Goal: Task Accomplishment & Management: Manage account settings

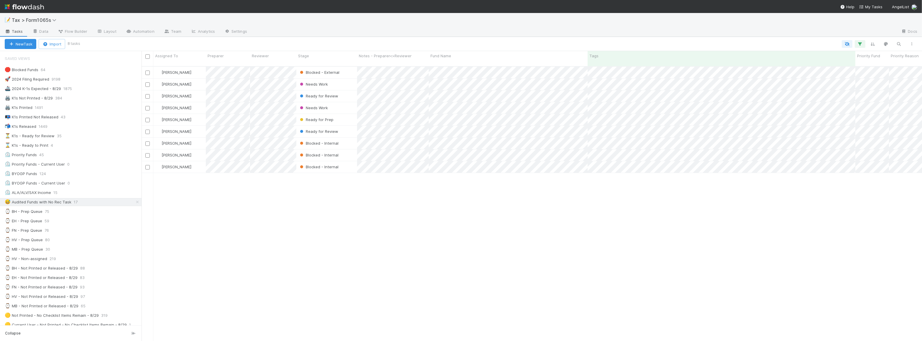
scroll to position [275, 776]
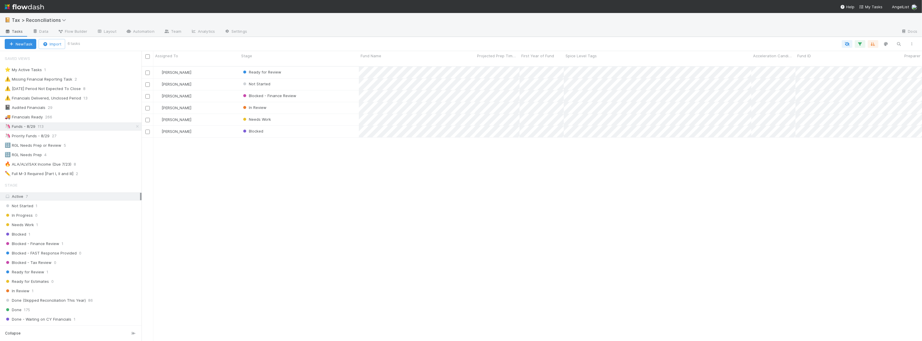
scroll to position [275, 776]
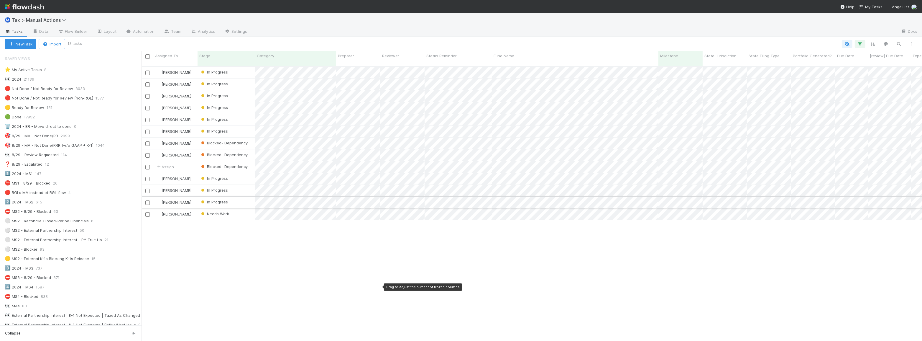
scroll to position [275, 776]
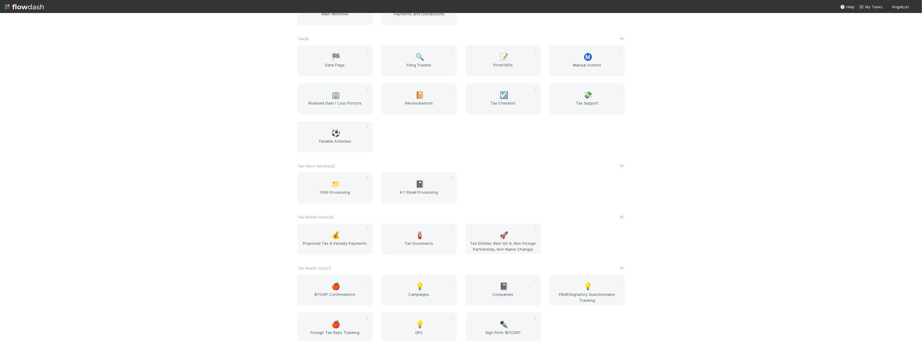
scroll to position [505, 0]
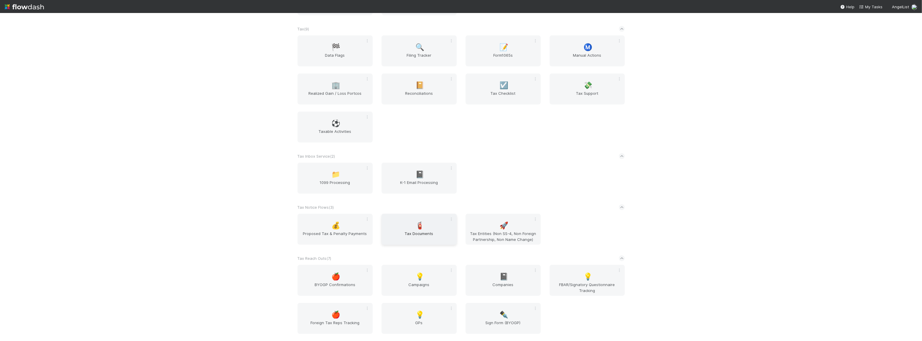
click at [419, 236] on span "Tax Documents" at bounding box center [419, 236] width 70 height 12
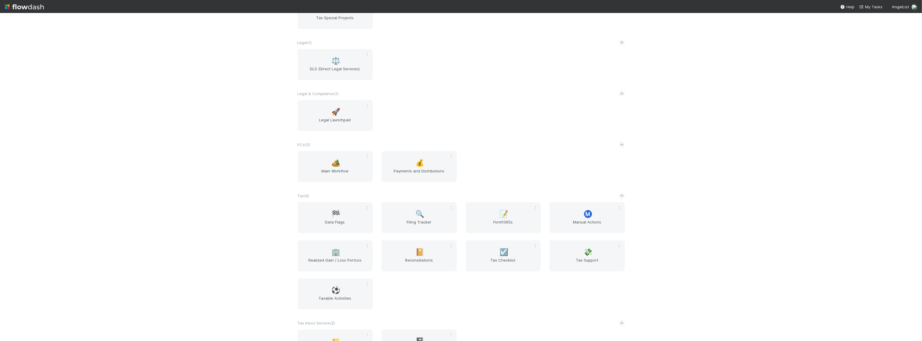
scroll to position [505, 0]
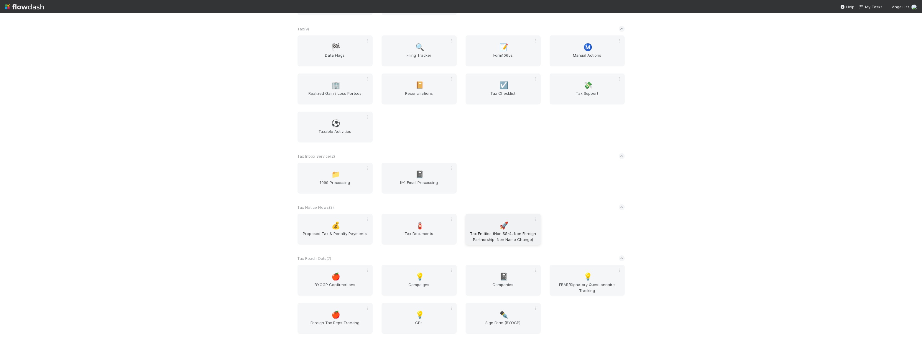
click at [496, 217] on div "🚀 Tax Entities (Non SS-4, Non Foreign Partnership, Non Name Change)" at bounding box center [503, 228] width 75 height 31
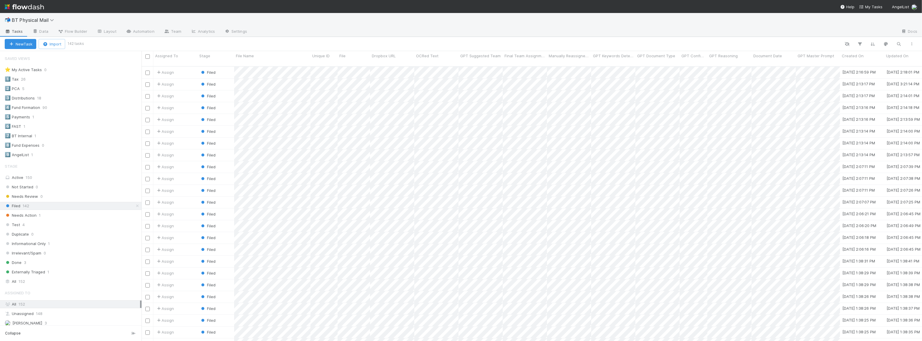
scroll to position [275, 776]
click at [29, 79] on icon at bounding box center [29, 79] width 6 height 4
click at [32, 79] on div "View Settings Default for everyone Rename this view Delete this view" at bounding box center [461, 170] width 922 height 341
click at [16, 79] on div "1️⃣ Tax" at bounding box center [12, 78] width 14 height 7
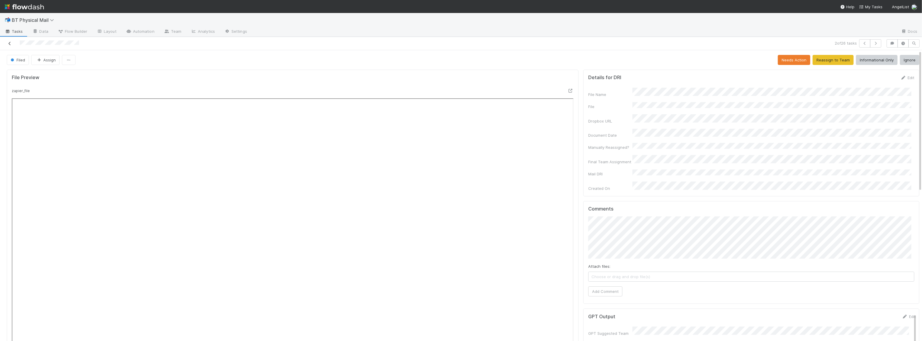
click at [9, 42] on icon at bounding box center [10, 44] width 6 height 4
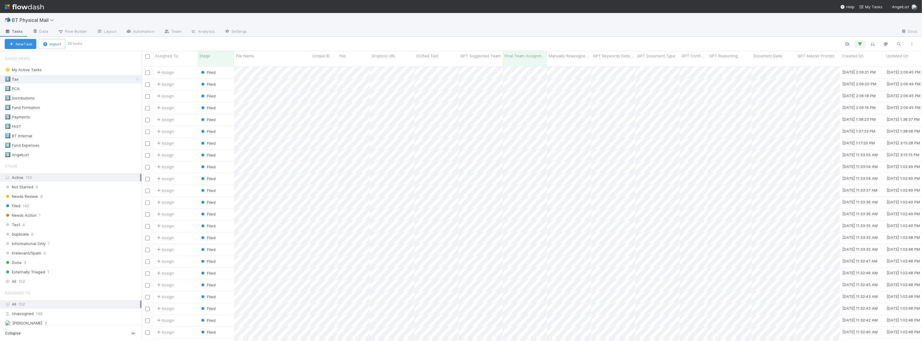
scroll to position [275, 776]
click at [69, 80] on div "1️⃣ Tax 26" at bounding box center [73, 78] width 137 height 7
click at [76, 271] on div "All 152" at bounding box center [72, 269] width 135 height 7
click at [80, 260] on div "Externally Triaged 1" at bounding box center [73, 260] width 137 height 7
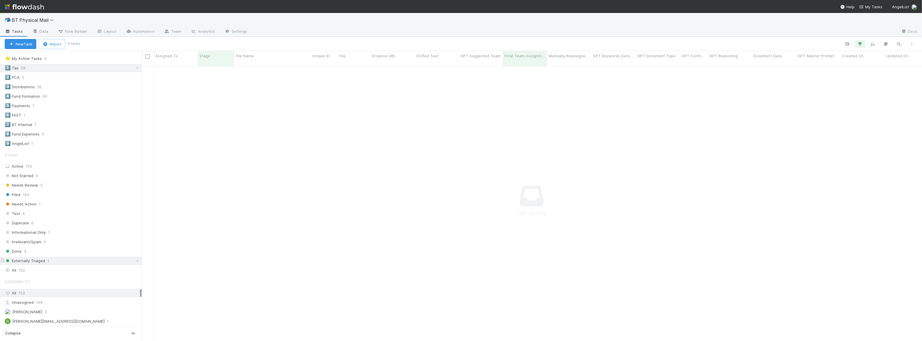
scroll to position [271, 776]
click at [88, 252] on div "Done 3" at bounding box center [73, 250] width 137 height 7
click at [95, 233] on div "Informational Only 1" at bounding box center [73, 232] width 137 height 7
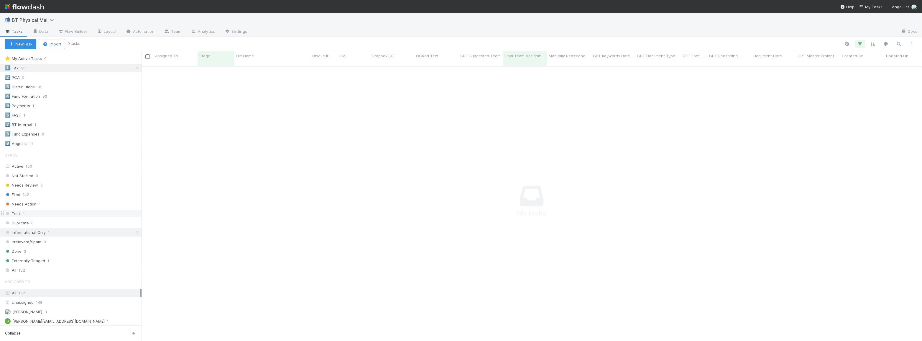
click at [100, 212] on div "Test 4" at bounding box center [73, 213] width 137 height 7
click at [102, 202] on div "Needs Action 1" at bounding box center [73, 203] width 137 height 7
click at [102, 193] on div "Filed 142" at bounding box center [73, 194] width 137 height 7
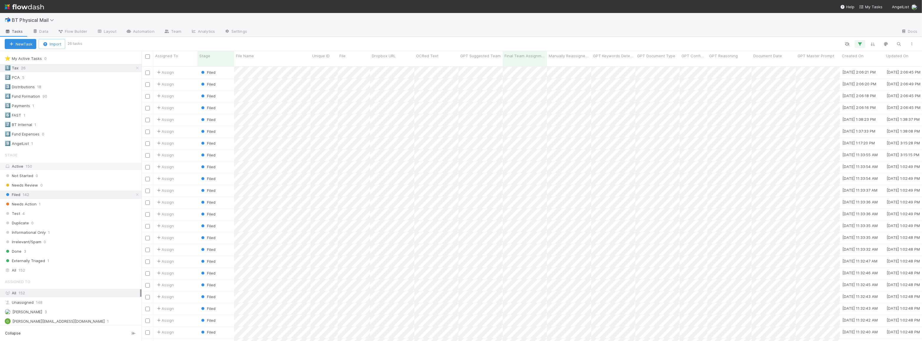
scroll to position [275, 776]
click at [103, 168] on div "Active 150" at bounding box center [72, 165] width 135 height 7
click at [96, 194] on div "Filed 142" at bounding box center [73, 194] width 137 height 7
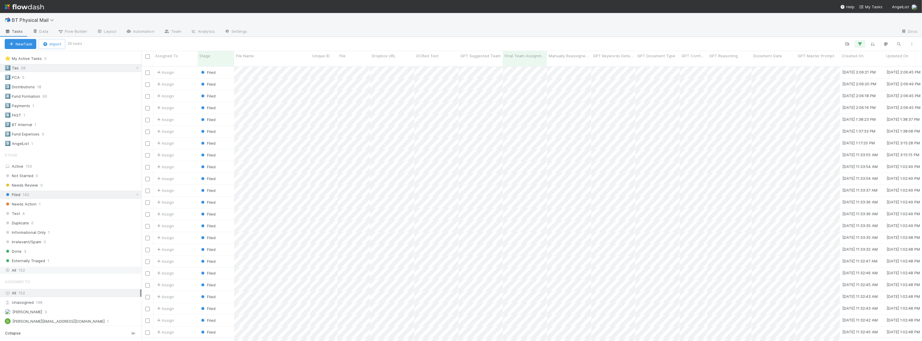
click at [86, 269] on div "All 152" at bounding box center [72, 269] width 135 height 7
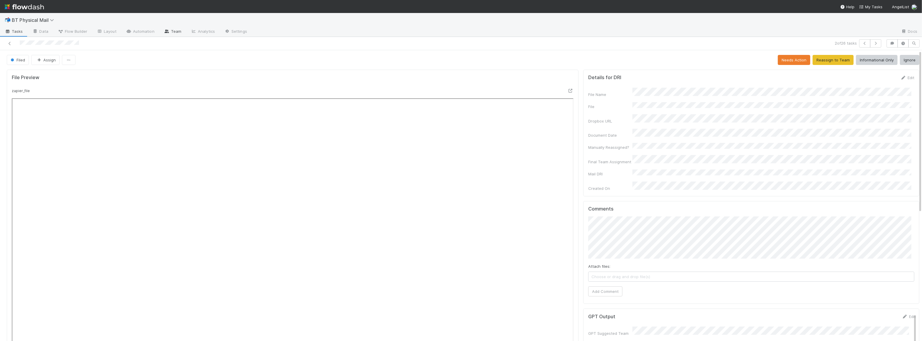
click at [168, 32] on link "Team" at bounding box center [172, 31] width 27 height 9
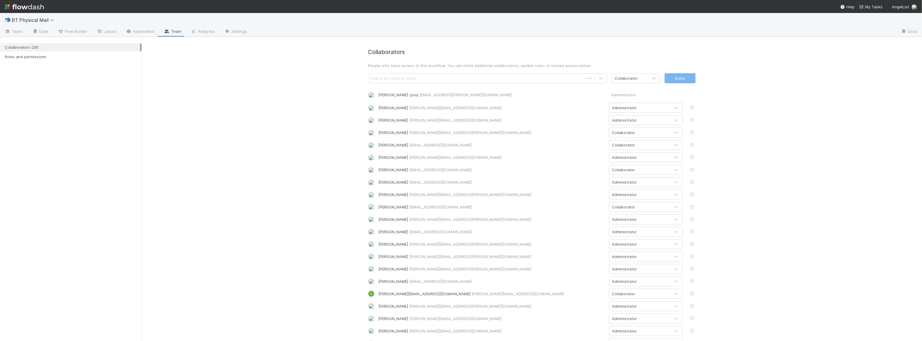
click at [430, 80] on div "Search by name or email..." at bounding box center [476, 77] width 214 height 9
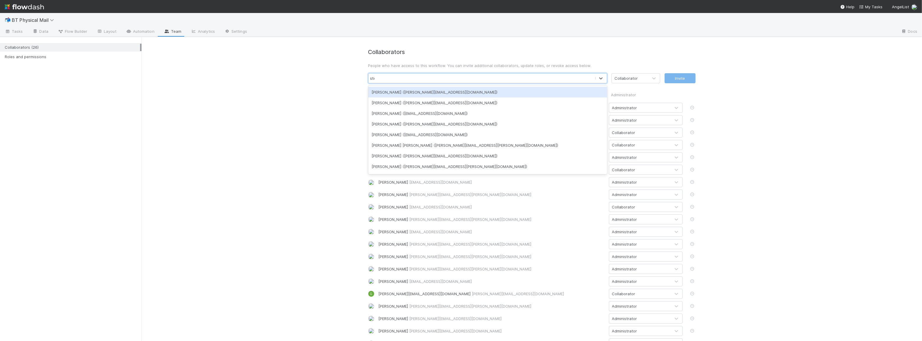
type input "step"
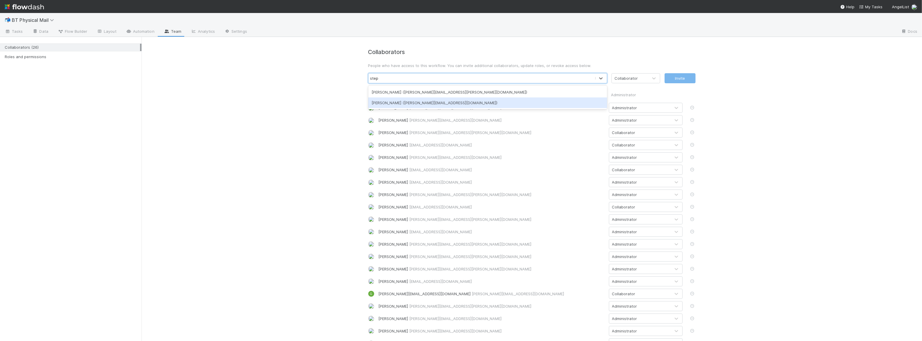
click at [436, 101] on div "Stephen Matza (stephen@angellist.com)" at bounding box center [487, 102] width 239 height 11
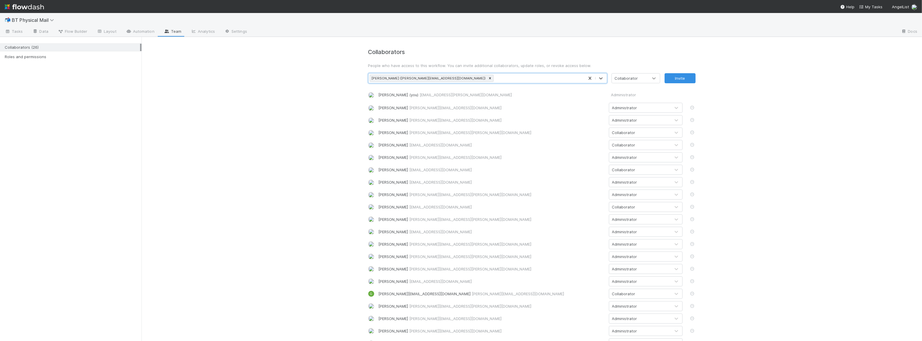
click at [651, 80] on icon at bounding box center [654, 78] width 6 height 6
click at [637, 103] on div "Administrator" at bounding box center [633, 102] width 49 height 11
click at [682, 81] on button "Invite" at bounding box center [680, 78] width 31 height 10
click at [14, 35] on link "Tasks" at bounding box center [14, 31] width 28 height 9
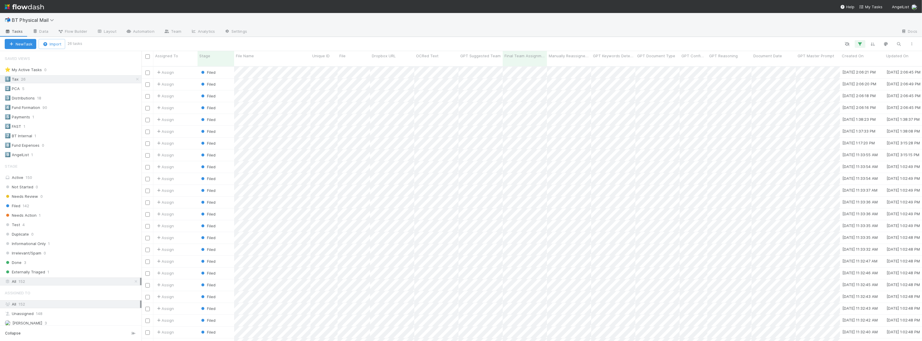
scroll to position [32, 0]
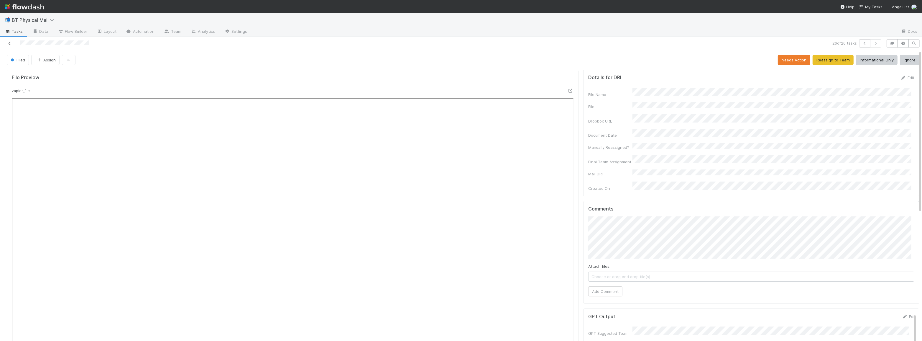
click at [11, 42] on icon at bounding box center [10, 44] width 6 height 4
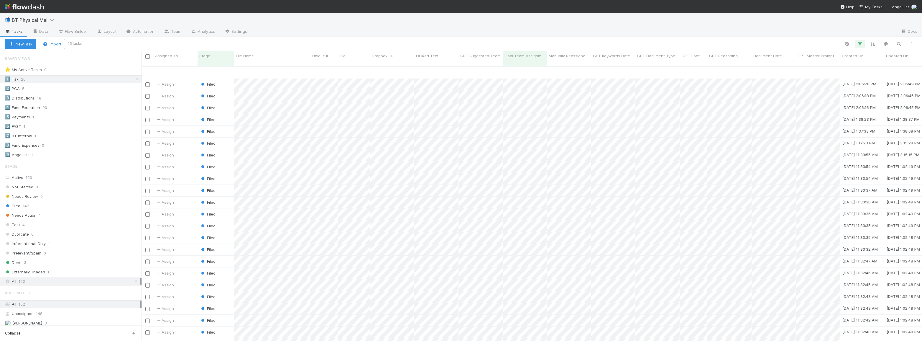
scroll to position [32, 0]
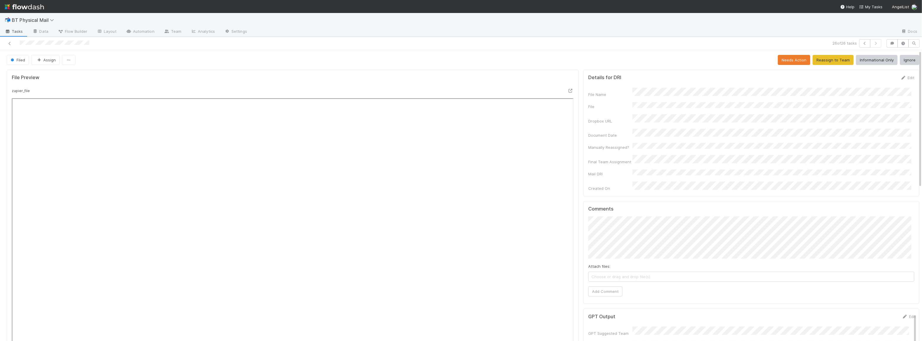
click at [684, 72] on div "Details for DRI Edit File Name File Dropbox URL Document Date Manually Reassign…" at bounding box center [751, 133] width 336 height 126
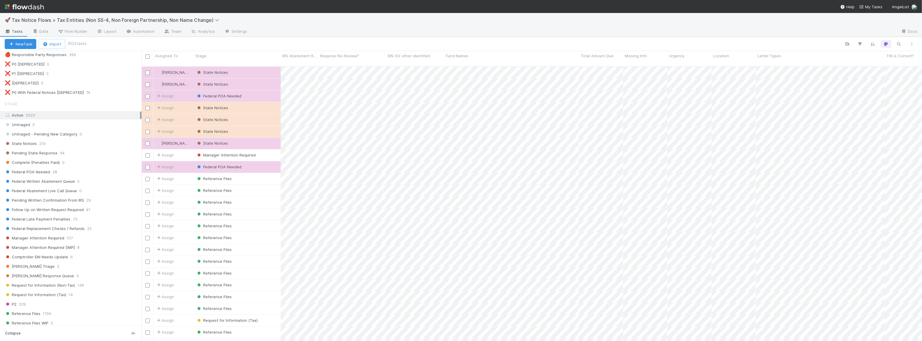
scroll to position [321, 0]
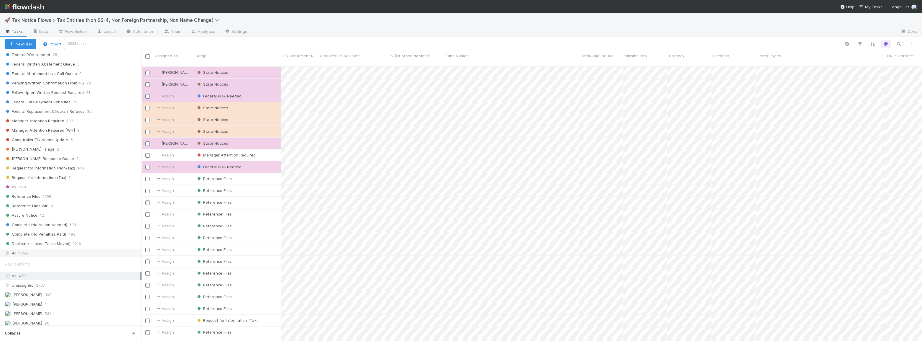
click at [61, 249] on div "All 4739" at bounding box center [72, 252] width 135 height 7
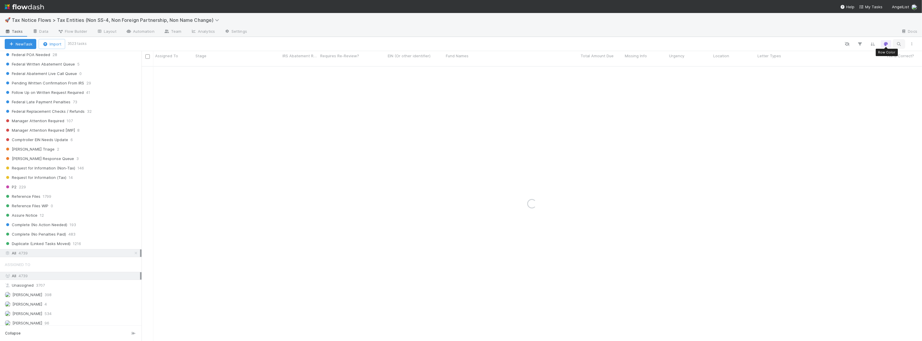
click at [897, 43] on icon "button" at bounding box center [899, 43] width 6 height 5
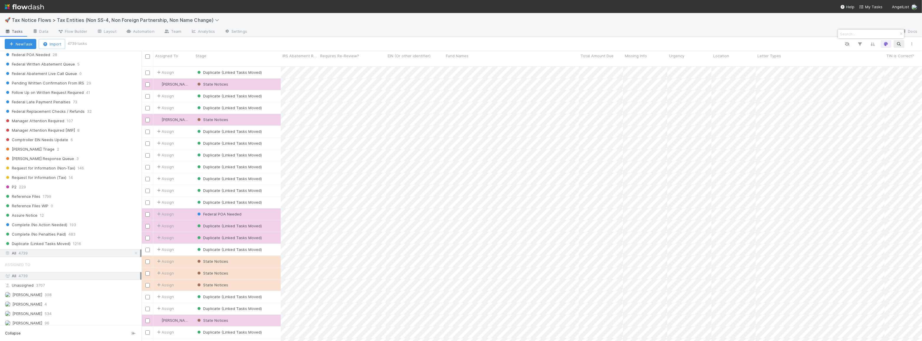
scroll to position [275, 776]
paste input "CAL FUND LI A SERIES OF ELEVAT"
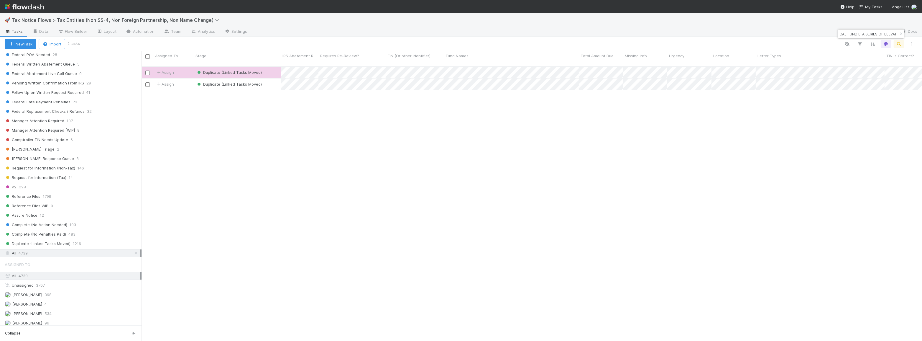
type input "CAL FUND LI A SERIES OF ELEVAT"
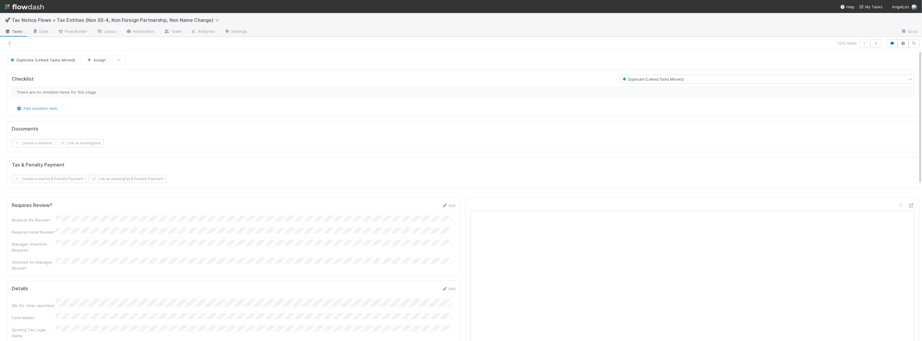
click at [10, 40] on div at bounding box center [223, 43] width 442 height 8
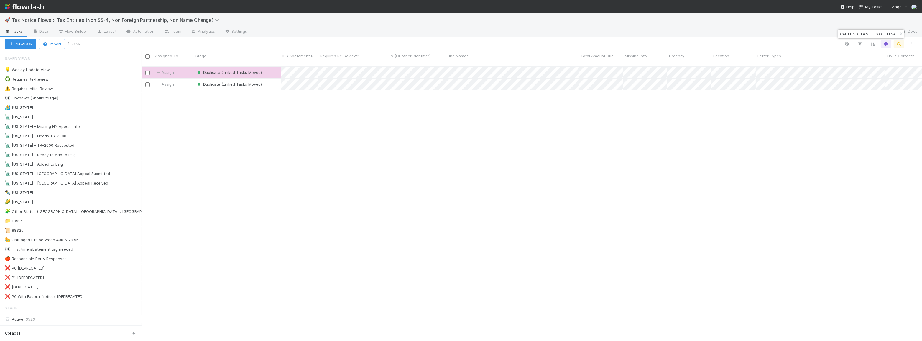
scroll to position [275, 776]
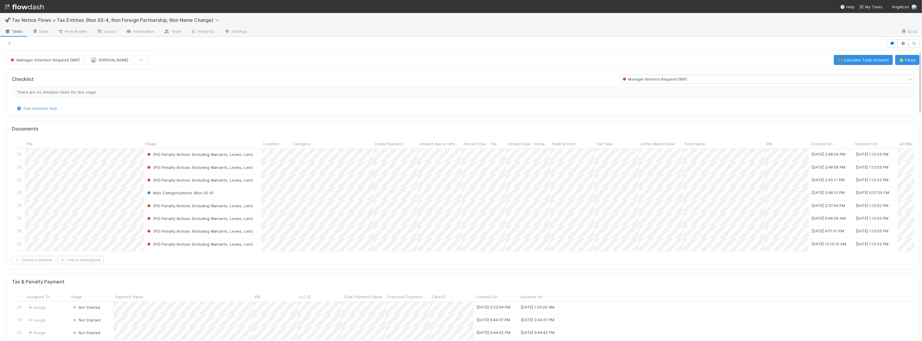
scroll to position [27, 0]
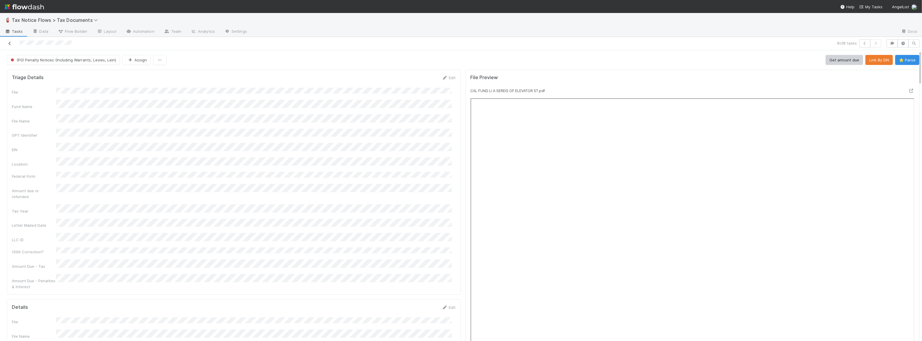
click at [8, 44] on icon at bounding box center [10, 44] width 6 height 4
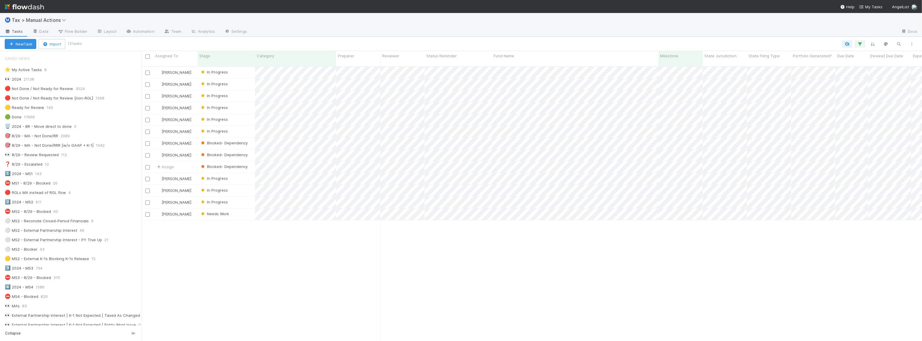
scroll to position [275, 776]
click at [398, 262] on div "Blake Hall In Progress 3/13/25, 12:53:12 AM 8/17/25, 5:51:16 PM 0 0 1 Blake Hal…" at bounding box center [532, 206] width 780 height 279
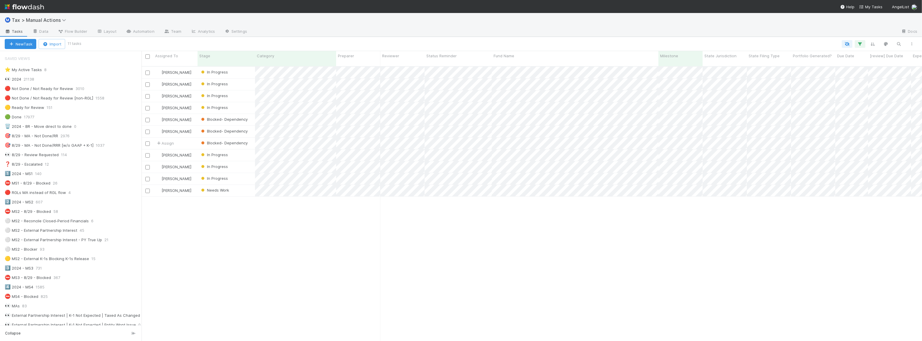
click at [289, 45] on div at bounding box center [499, 44] width 838 height 8
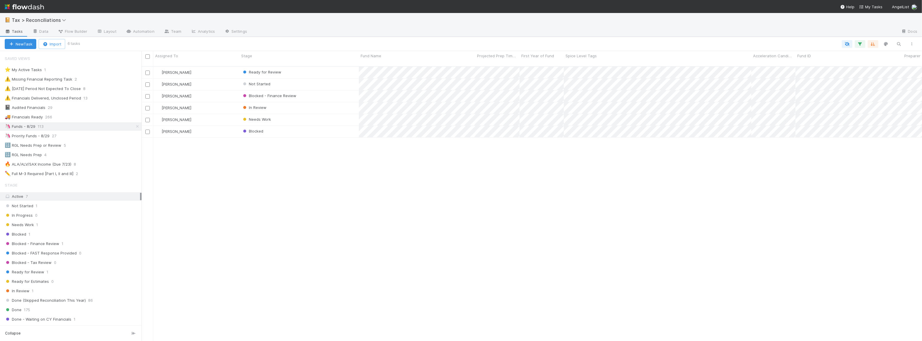
scroll to position [275, 776]
click at [313, 126] on div "Blocked" at bounding box center [298, 131] width 119 height 11
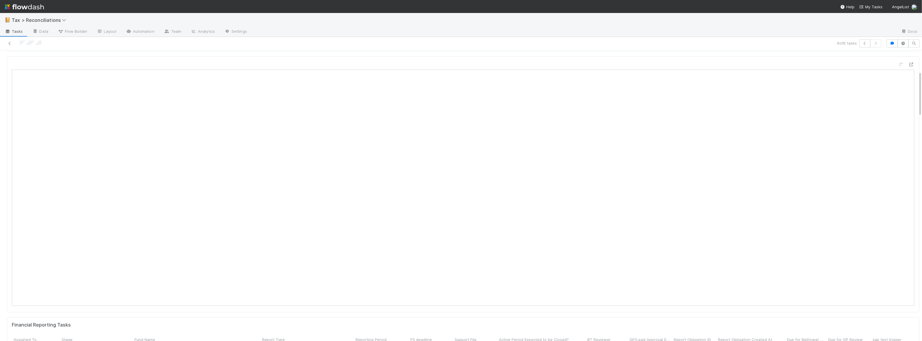
scroll to position [134, 0]
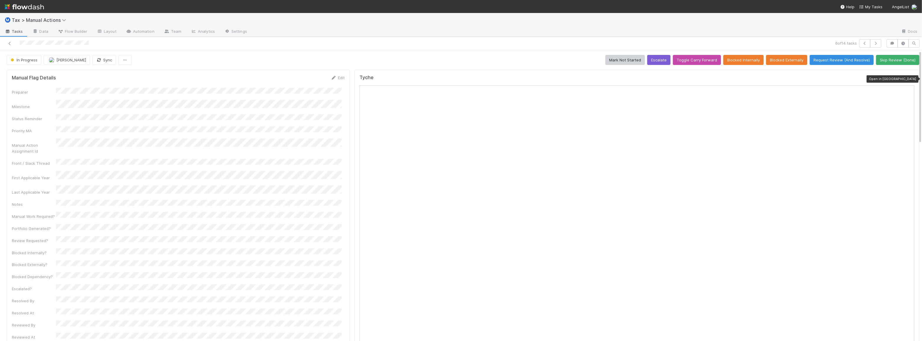
click at [908, 79] on icon at bounding box center [911, 79] width 6 height 4
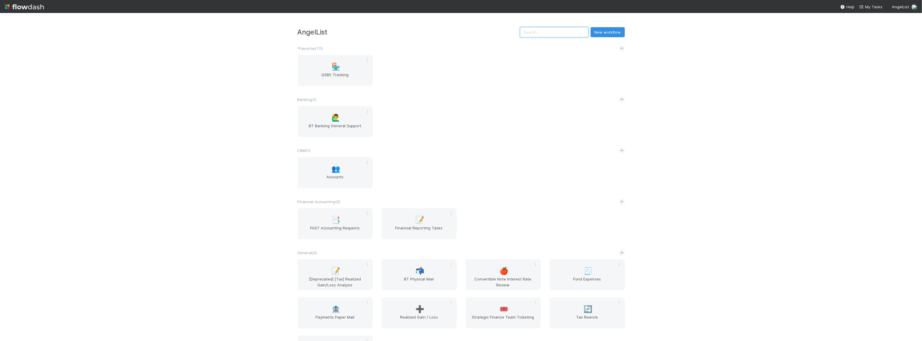
click at [566, 34] on input "text" at bounding box center [554, 32] width 68 height 10
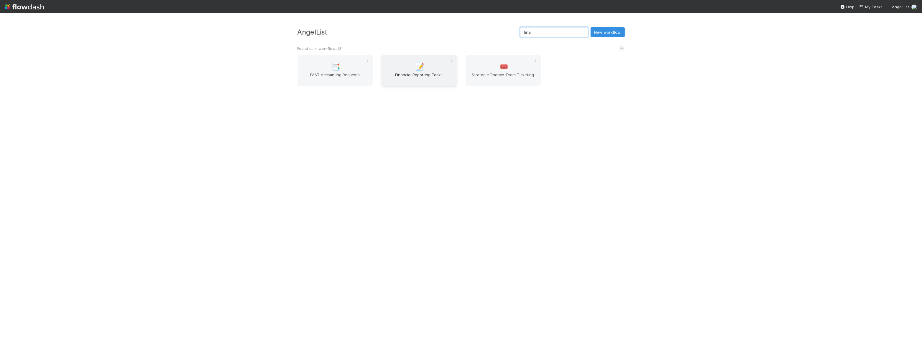
type input "fina"
click at [420, 72] on span "Financial Reporting Tasks" at bounding box center [419, 78] width 70 height 12
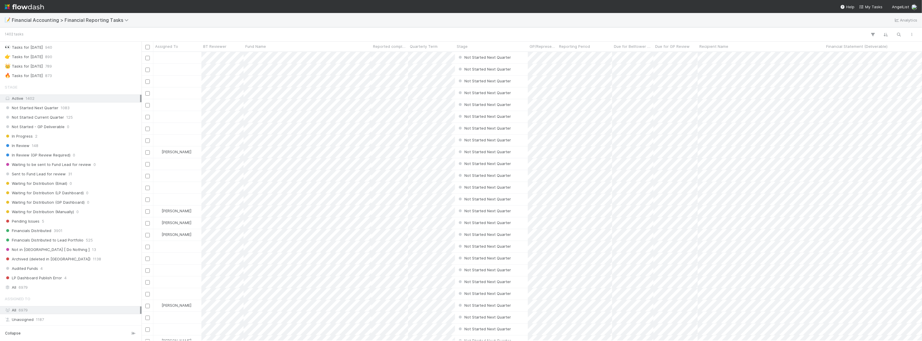
scroll to position [161, 0]
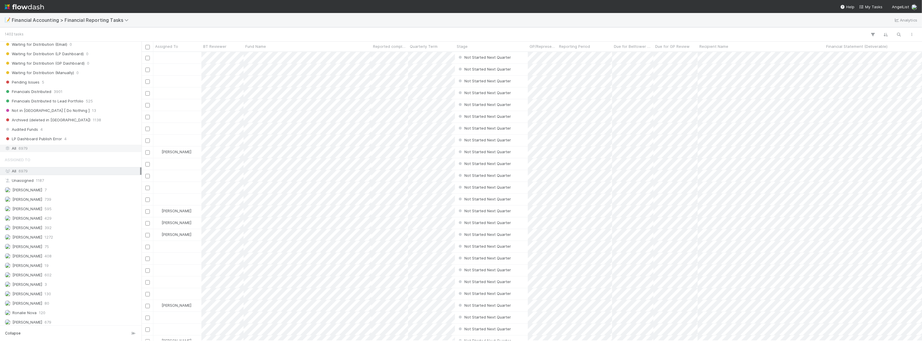
click at [55, 147] on div "All 6979" at bounding box center [72, 147] width 135 height 7
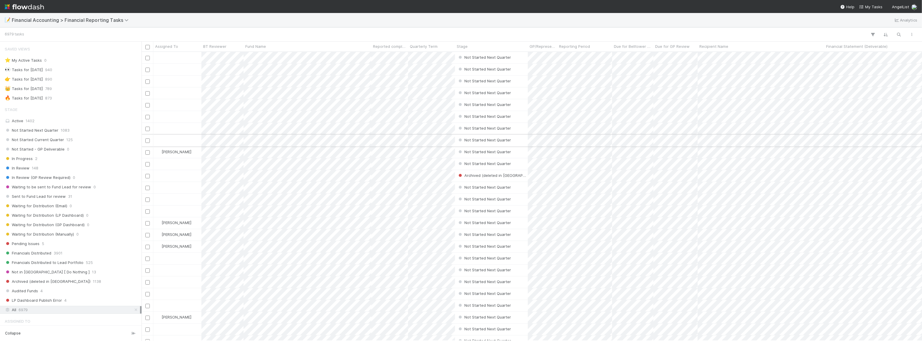
scroll to position [285, 776]
click at [79, 77] on div "👉 Tasks for [DATE] 890" at bounding box center [72, 78] width 135 height 7
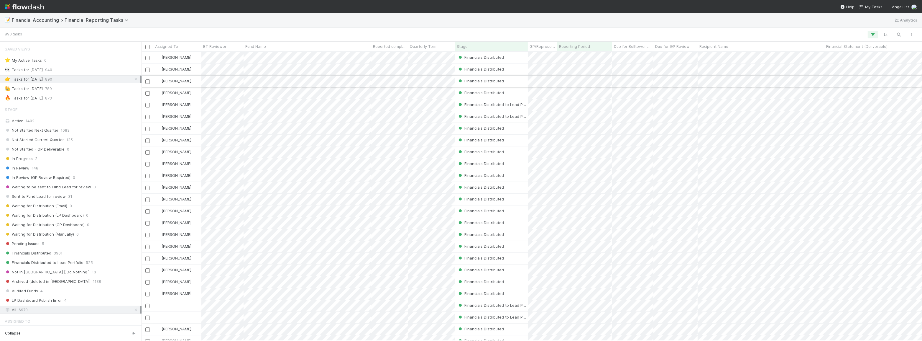
scroll to position [285, 776]
click at [897, 34] on icon "button" at bounding box center [899, 34] width 6 height 5
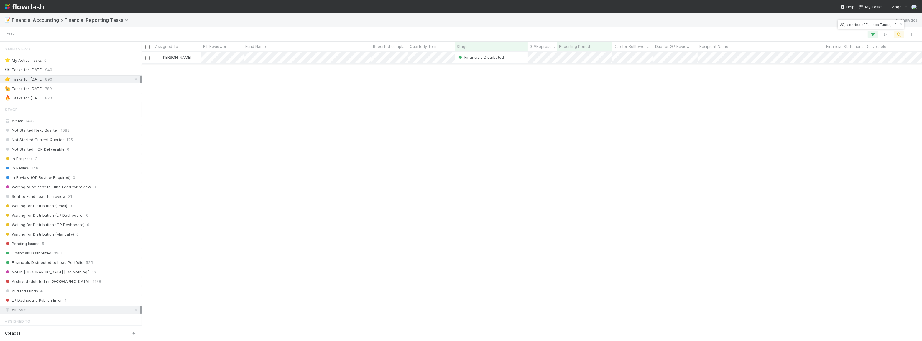
type input "FJ Labs 7 VC, a series of FJ Labs Funds, LP"
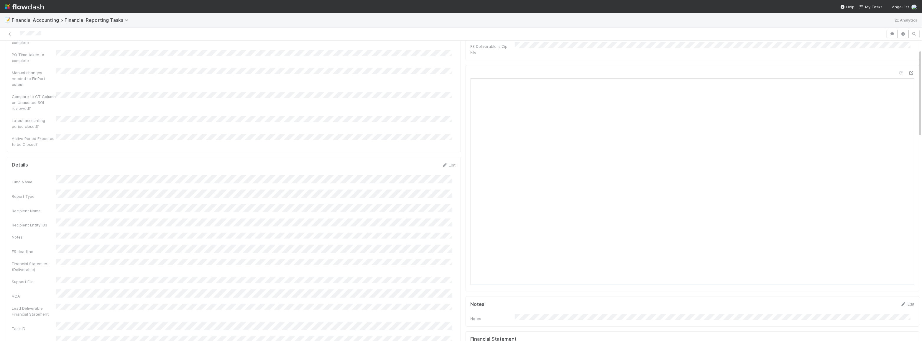
scroll to position [53, 0]
click at [12, 34] on icon at bounding box center [10, 34] width 6 height 4
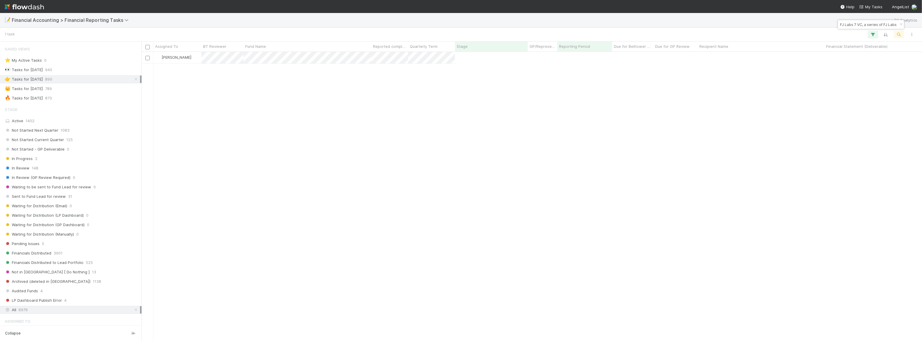
scroll to position [285, 776]
click at [899, 25] on icon "button" at bounding box center [901, 25] width 6 height 4
click at [900, 34] on icon "button" at bounding box center [899, 34] width 6 height 5
type input "FJ Labs Entrepreneurs Fund 2020, a series of FJ Labs Funds, LP"
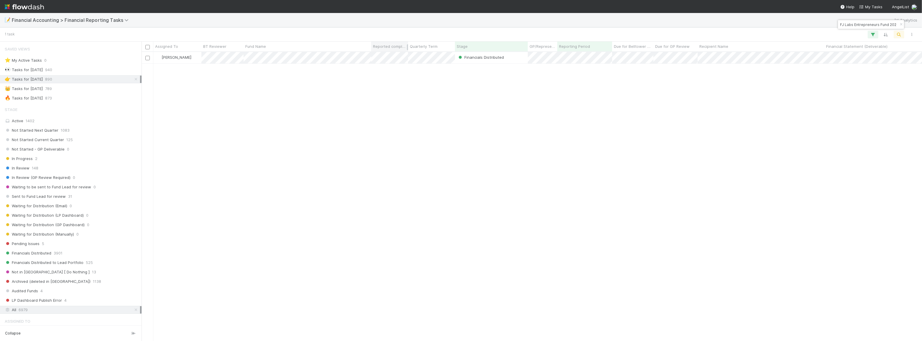
click at [399, 51] on div "Reported completed by" at bounding box center [389, 47] width 37 height 10
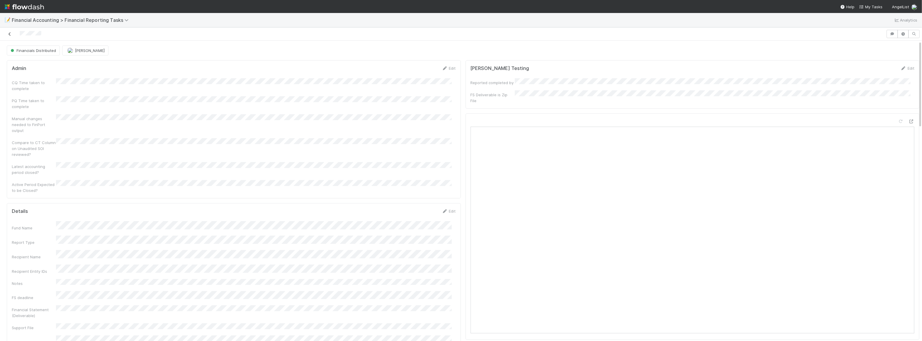
click at [10, 33] on icon at bounding box center [10, 34] width 6 height 4
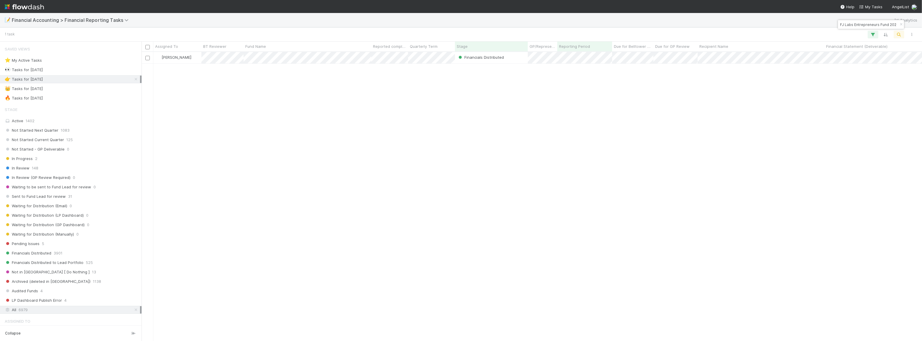
scroll to position [285, 776]
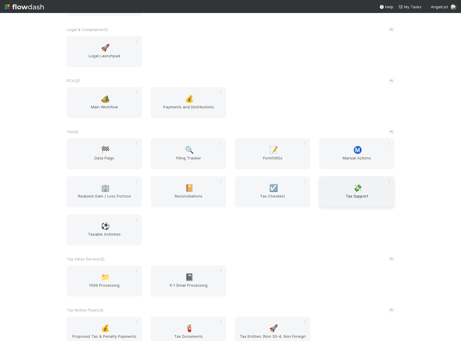
scroll to position [505, 0]
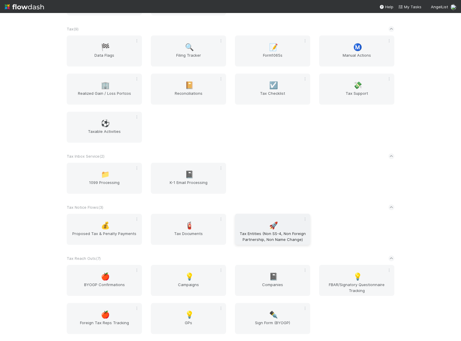
click at [269, 232] on span "Tax Entities (Non SS-4, Non Foreign Partnership, Non Name Change)" at bounding box center [272, 236] width 70 height 12
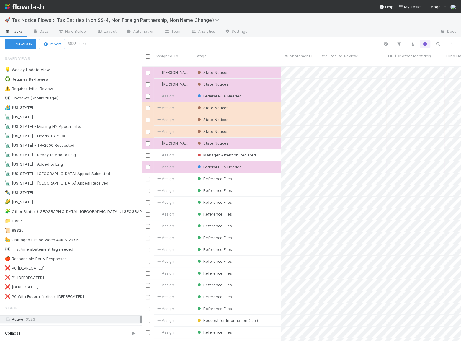
scroll to position [275, 315]
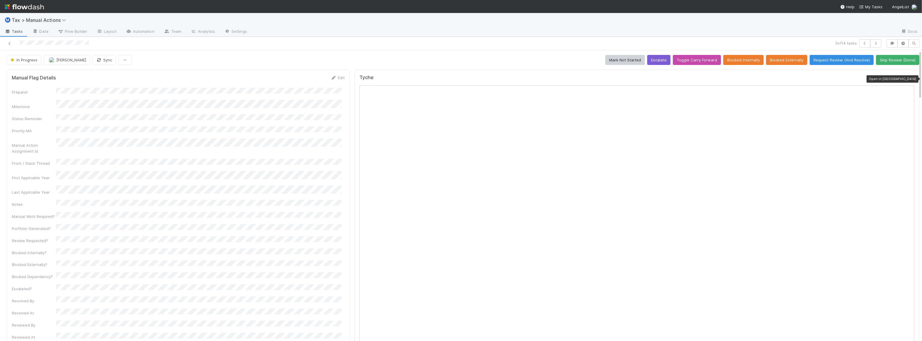
click at [908, 78] on icon at bounding box center [911, 79] width 6 height 4
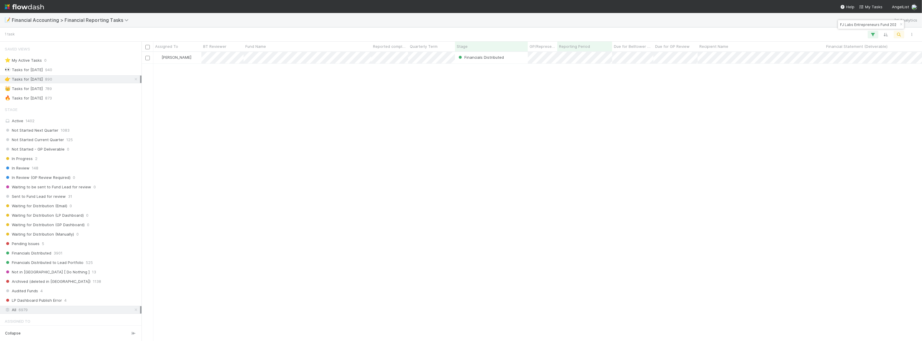
scroll to position [285, 776]
click at [899, 24] on icon "button" at bounding box center [901, 25] width 6 height 4
click at [898, 36] on icon "button" at bounding box center [899, 34] width 6 height 5
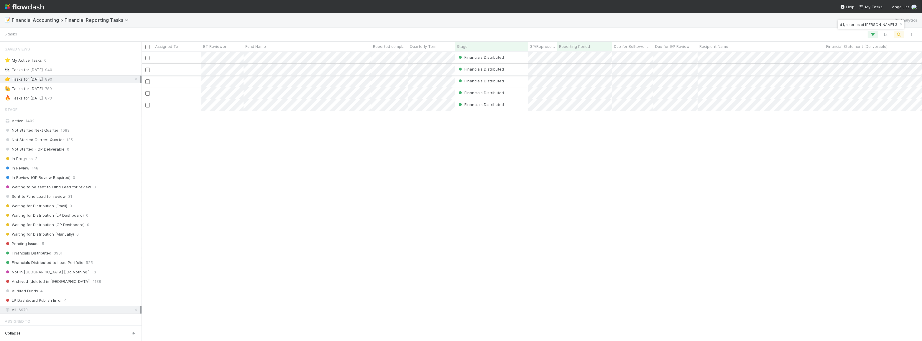
type input "Fund I, a series of Louise 326, LP"
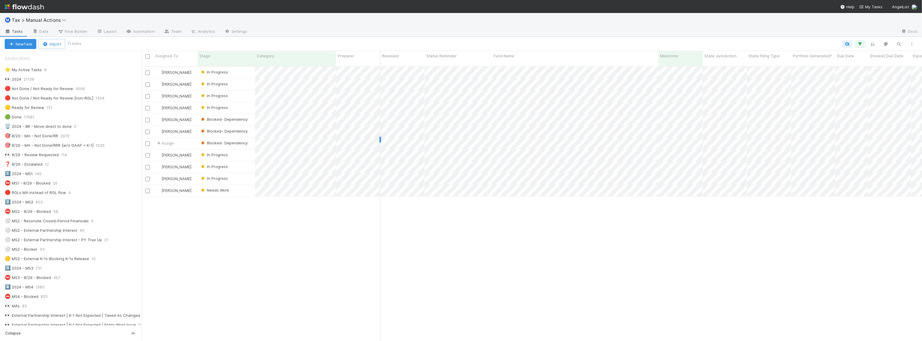
scroll to position [275, 776]
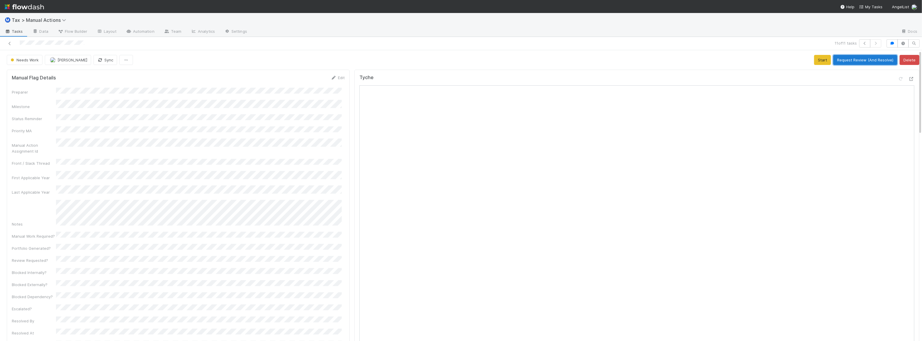
click at [845, 62] on button "Request Review (And Resolve)" at bounding box center [865, 60] width 64 height 10
click at [845, 62] on button "Mark Reviewed (Done)" at bounding box center [838, 60] width 50 height 10
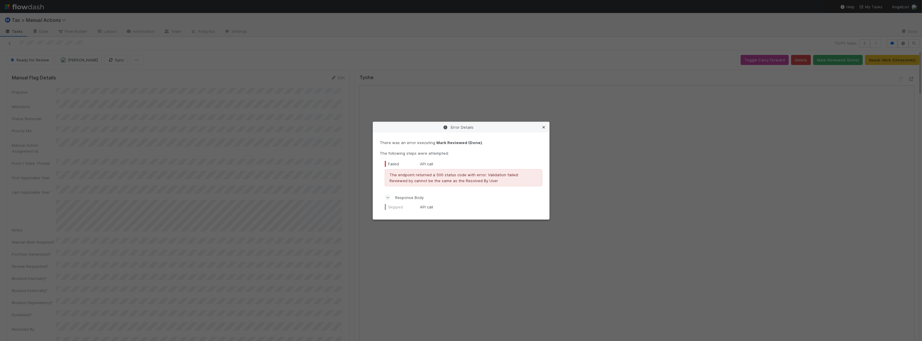
click at [544, 127] on icon at bounding box center [544, 127] width 6 height 4
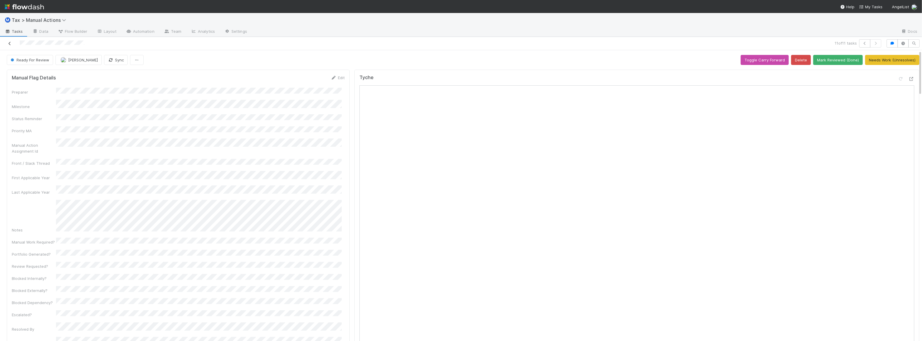
click at [7, 44] on icon at bounding box center [10, 44] width 6 height 4
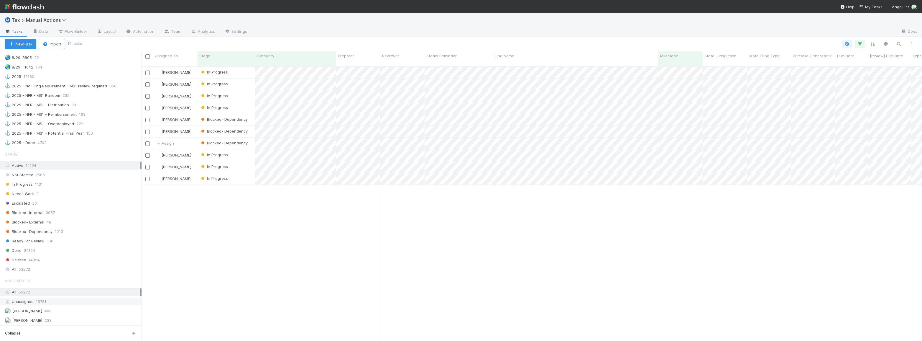
scroll to position [574, 0]
click at [67, 147] on div "All 53272" at bounding box center [72, 150] width 135 height 7
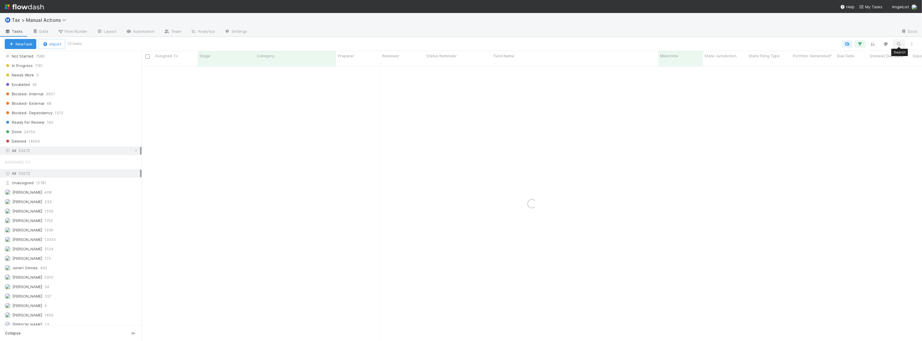
click at [895, 44] on button "button" at bounding box center [899, 44] width 11 height 8
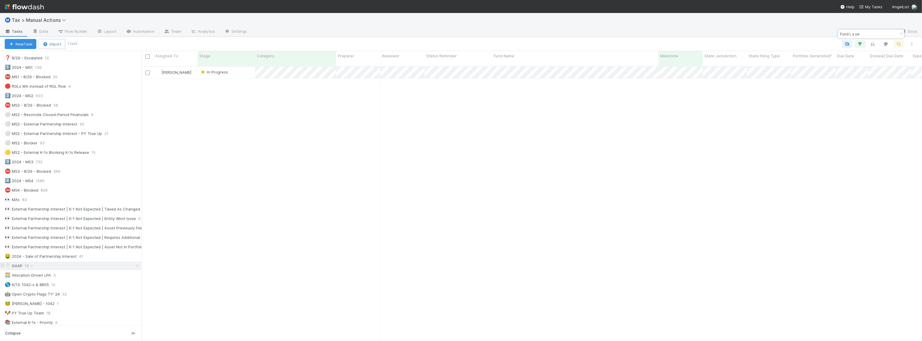
scroll to position [107, 0]
type input "Fund I, a se"
click at [70, 262] on div "🦷 GAAP 10" at bounding box center [73, 264] width 137 height 7
click at [899, 33] on icon "button" at bounding box center [901, 34] width 6 height 4
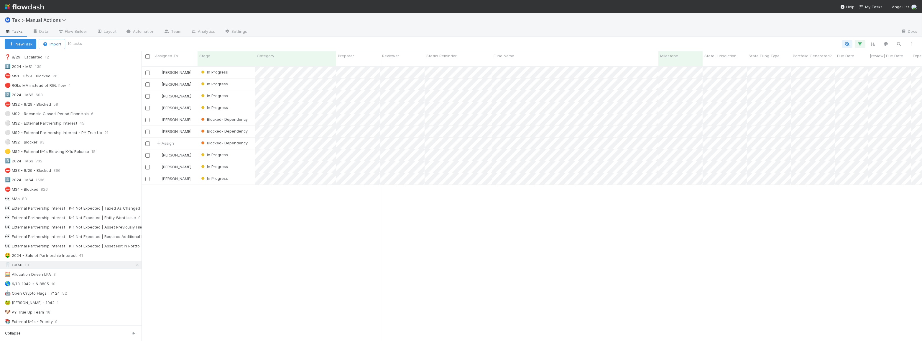
scroll to position [275, 776]
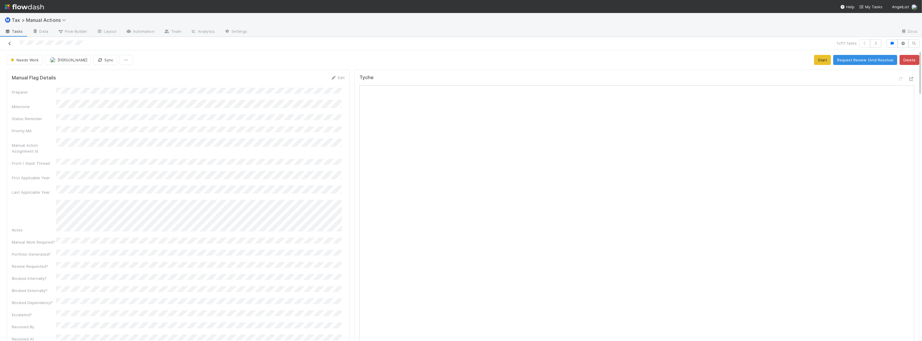
click at [11, 44] on icon at bounding box center [10, 44] width 6 height 4
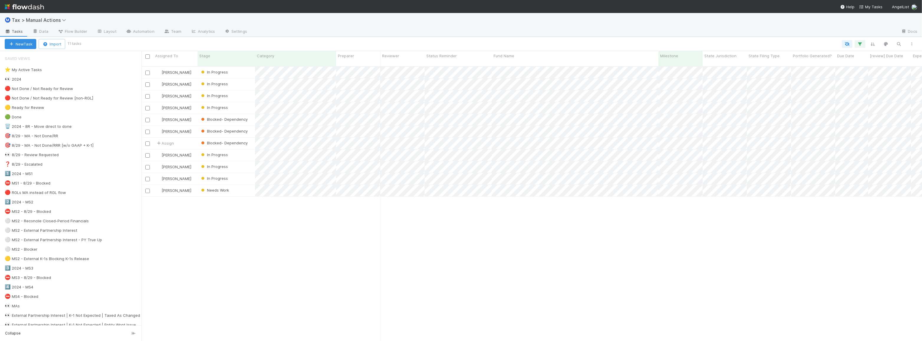
scroll to position [275, 776]
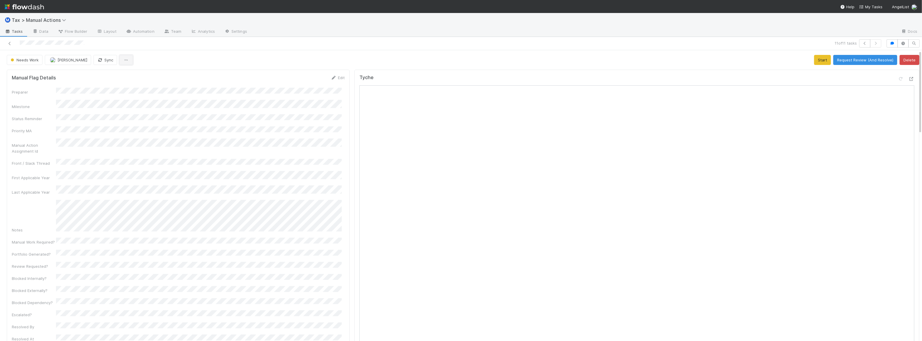
click at [123, 60] on icon "button" at bounding box center [126, 60] width 6 height 4
click at [132, 54] on div "Duplicate Delete" at bounding box center [461, 170] width 922 height 341
click at [93, 59] on button "Sync" at bounding box center [105, 60] width 24 height 10
click at [8, 43] on icon at bounding box center [10, 44] width 6 height 4
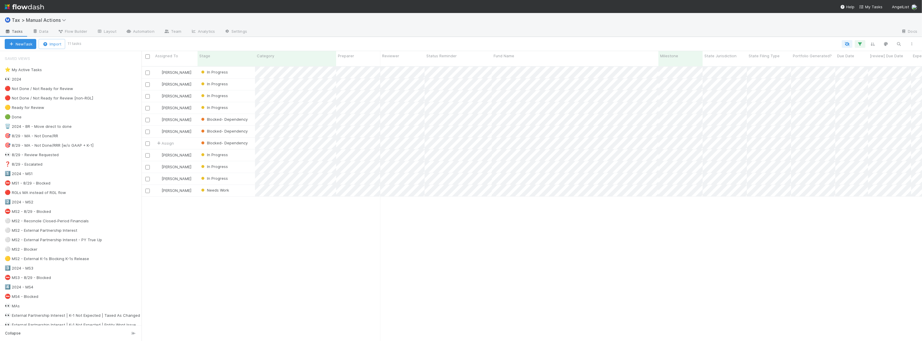
scroll to position [275, 776]
click at [492, 239] on div "Blake Hall In Progress 3/13/25, 12:53:12 AM 8/17/25, 5:51:16 PM 0 0 1 Blake Hal…" at bounding box center [532, 206] width 780 height 279
click at [427, 217] on div "Blake Hall In Progress 3/13/25, 12:53:12 AM 8/17/25, 5:51:16 PM 0 0 1 Blake Hal…" at bounding box center [532, 206] width 780 height 279
click at [443, 195] on div "Blake Hall In Progress 3/13/25, 12:53:12 AM 8/17/25, 5:51:16 PM 0 0 1 Blake Hal…" at bounding box center [532, 206] width 780 height 279
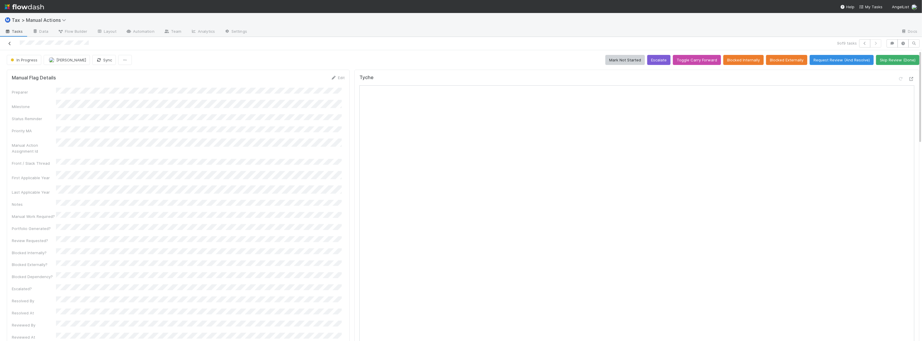
click at [11, 42] on icon at bounding box center [10, 44] width 6 height 4
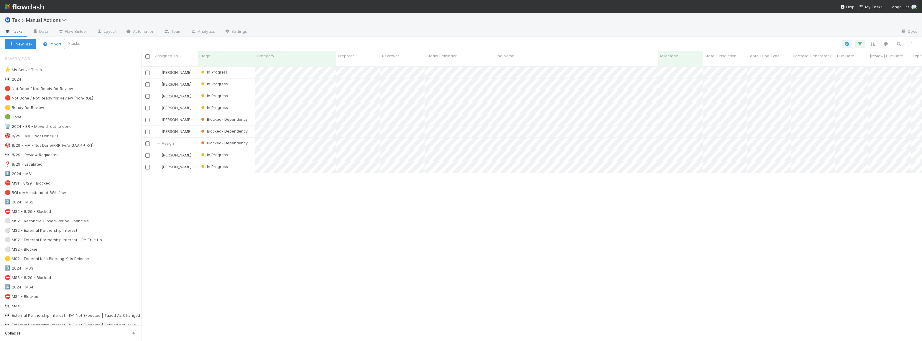
scroll to position [275, 776]
click at [315, 216] on div "Blake Hall In Progress 3/13/25, 12:53:12 AM 8/17/25, 5:51:16 PM 0 0 1 Blake Hal…" at bounding box center [532, 206] width 780 height 279
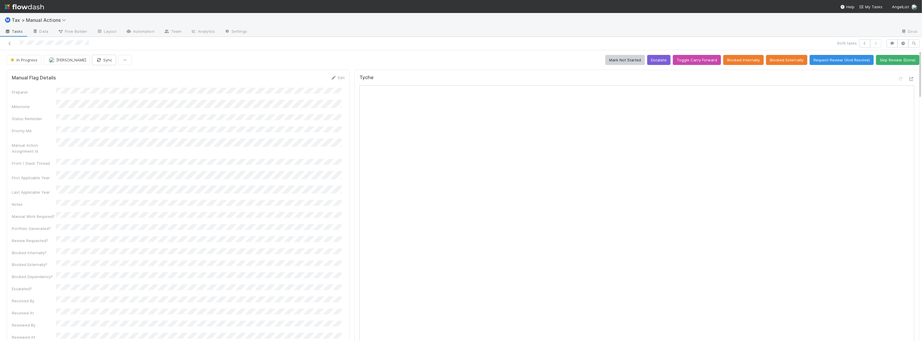
click at [97, 60] on button "Sync" at bounding box center [104, 60] width 24 height 10
click at [8, 42] on icon at bounding box center [10, 44] width 6 height 4
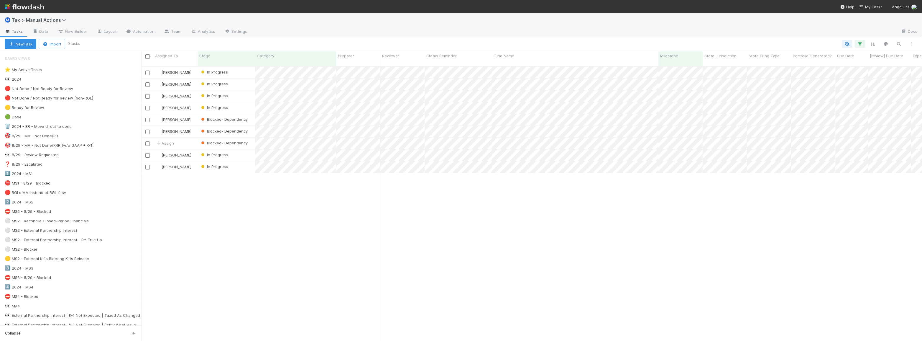
scroll to position [275, 776]
click at [280, 190] on div "Blake Hall In Progress 3/13/25, 12:53:12 AM 8/17/25, 5:51:16 PM 0 0 1 Blake Hal…" at bounding box center [532, 206] width 780 height 279
click at [261, 216] on div "Blake Hall In Progress 3/13/25, 12:53:12 AM 8/17/25, 5:51:16 PM 0 0 1 Blake Hal…" at bounding box center [532, 206] width 780 height 279
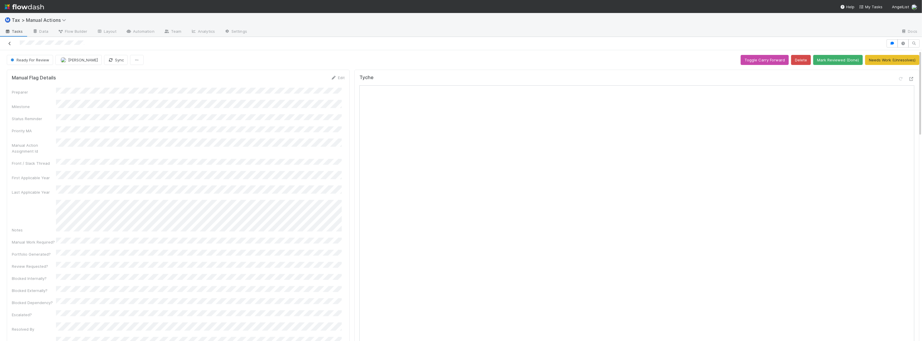
click at [9, 44] on icon at bounding box center [10, 44] width 6 height 4
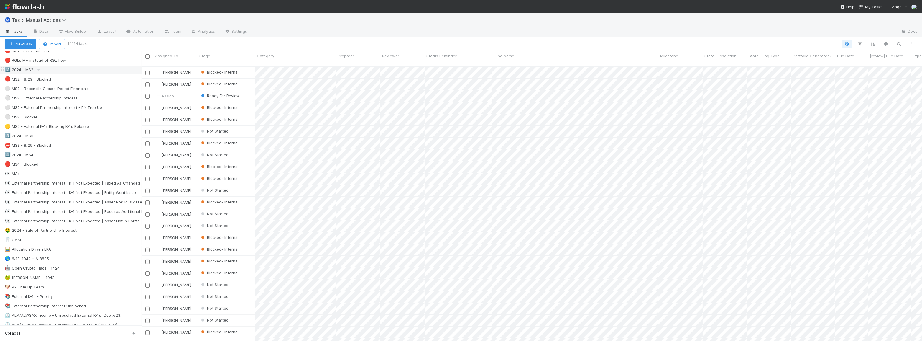
scroll to position [188, 0]
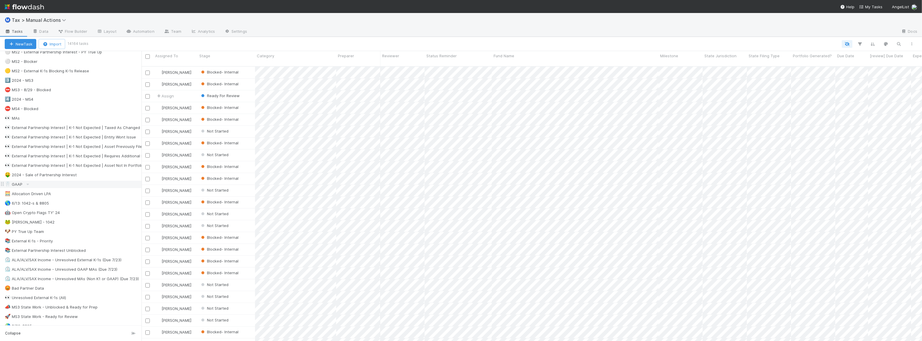
click at [66, 182] on div "🦷 GAAP" at bounding box center [73, 183] width 137 height 7
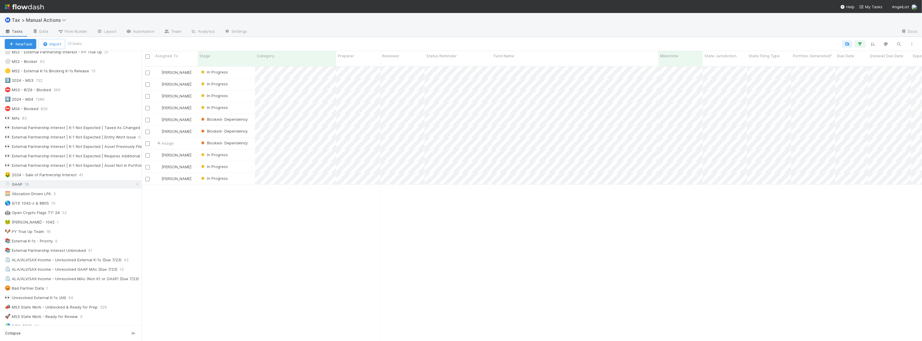
scroll to position [275, 776]
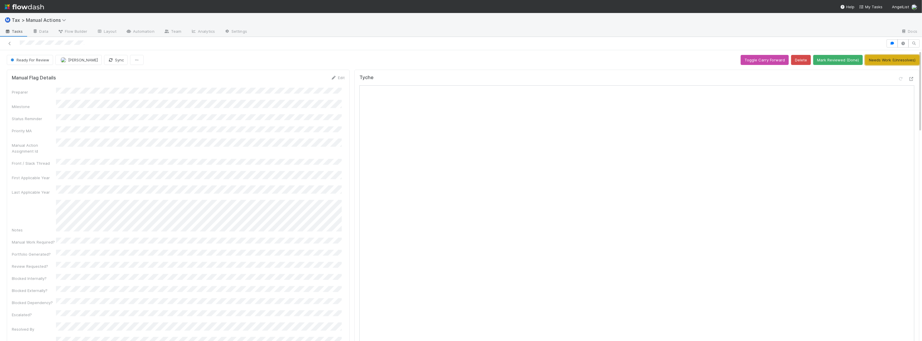
click at [873, 63] on button "Needs Work (Unresolves)" at bounding box center [892, 60] width 54 height 10
click at [856, 60] on button "Request Review (And Resolve)" at bounding box center [865, 60] width 64 height 10
click at [827, 61] on button "Mark Reviewed (Done)" at bounding box center [838, 60] width 50 height 10
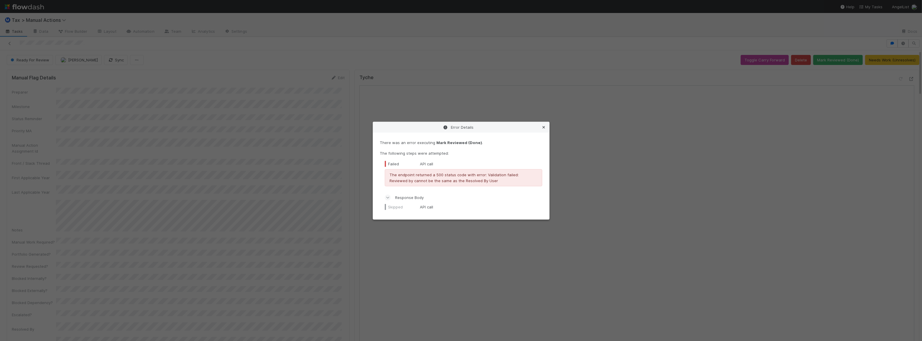
click at [541, 126] on icon at bounding box center [544, 127] width 6 height 4
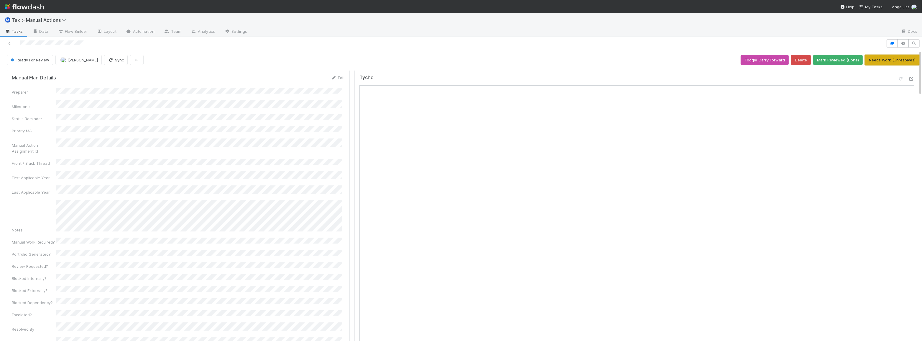
click at [870, 59] on button "Needs Work (Unresolves)" at bounding box center [892, 60] width 54 height 10
click at [821, 60] on button "Start" at bounding box center [822, 60] width 17 height 10
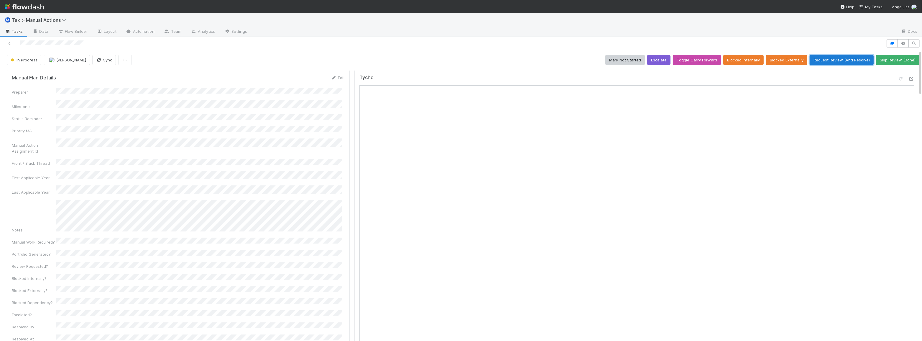
click at [826, 62] on button "Request Review (And Resolve)" at bounding box center [842, 60] width 64 height 10
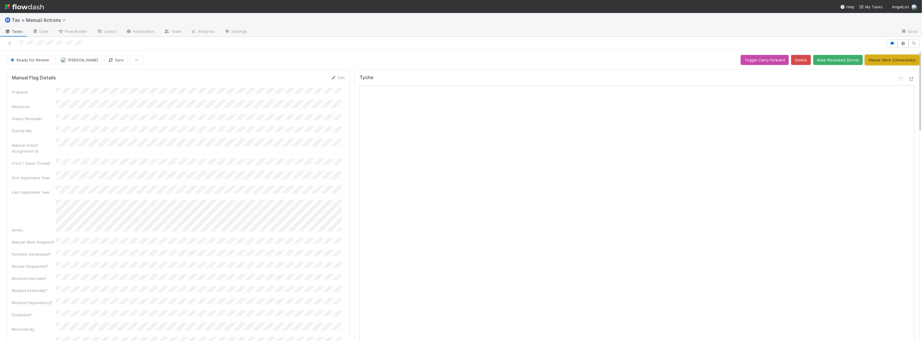
click at [880, 62] on button "Needs Work (Unresolves)" at bounding box center [892, 60] width 54 height 10
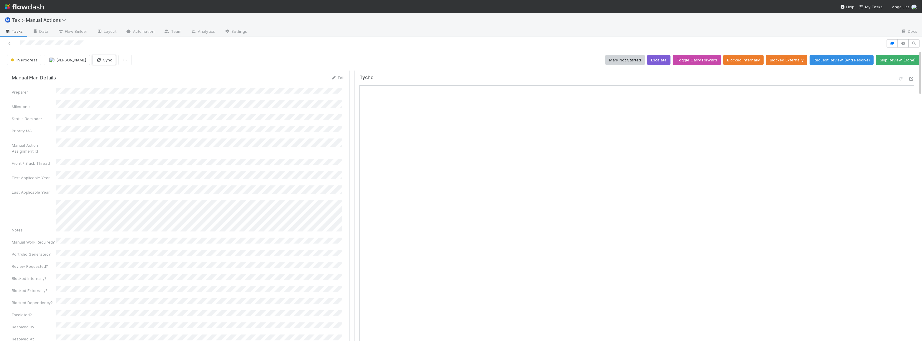
click at [92, 59] on button "Sync" at bounding box center [104, 60] width 24 height 10
click at [841, 63] on button "Request Review (And Resolve)" at bounding box center [842, 60] width 64 height 10
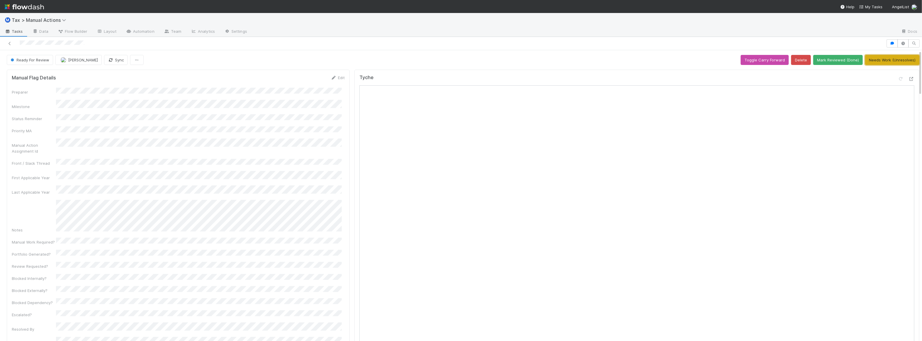
click at [866, 61] on button "Needs Work (Unresolves)" at bounding box center [892, 60] width 54 height 10
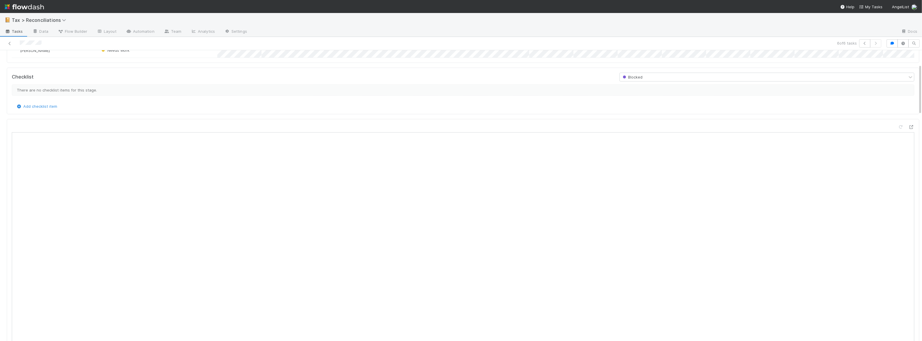
scroll to position [116, 890]
click at [795, 21] on div "📔 Tax > Reconciliations" at bounding box center [461, 20] width 922 height 14
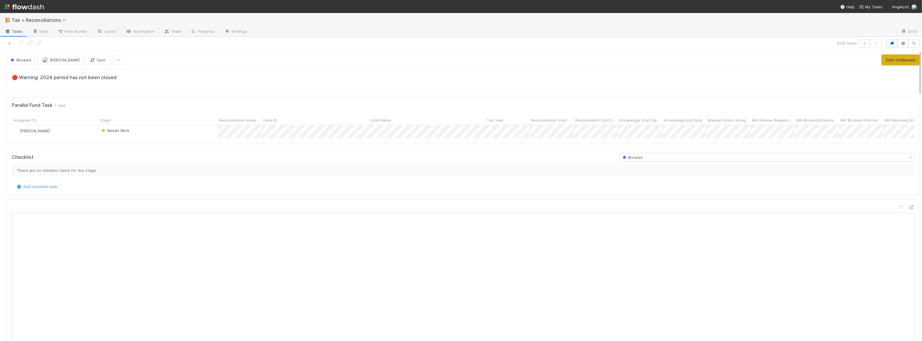
click at [884, 63] on button "Start (Unblocks)" at bounding box center [900, 60] width 37 height 10
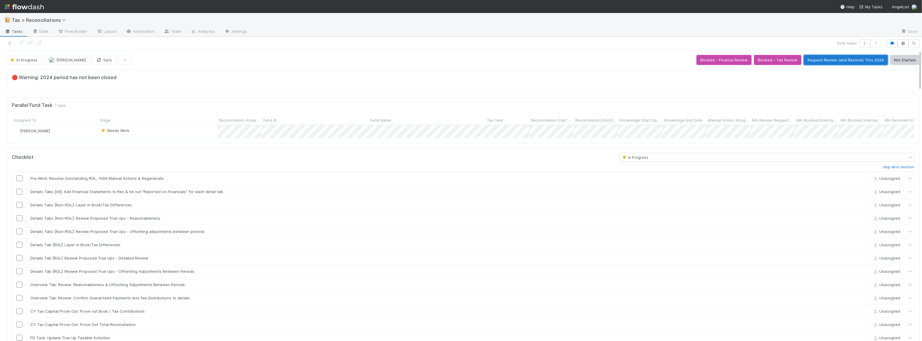
click at [840, 60] on button "Request Review (and Resolve) Thru 2024" at bounding box center [846, 60] width 84 height 10
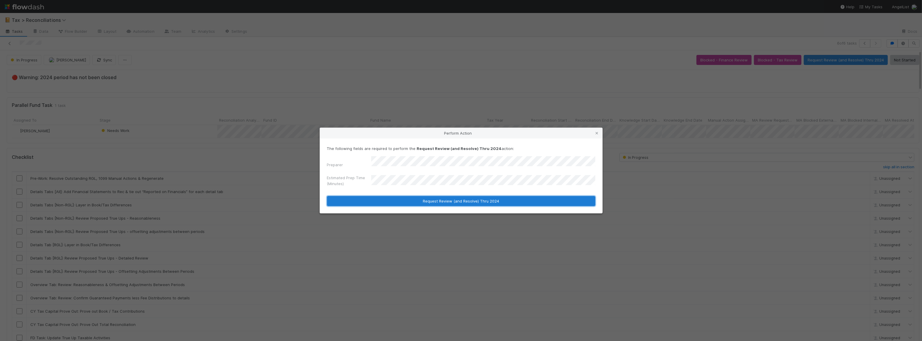
click at [438, 198] on button "Request Review (and Resolve) Thru 2024" at bounding box center [461, 201] width 268 height 10
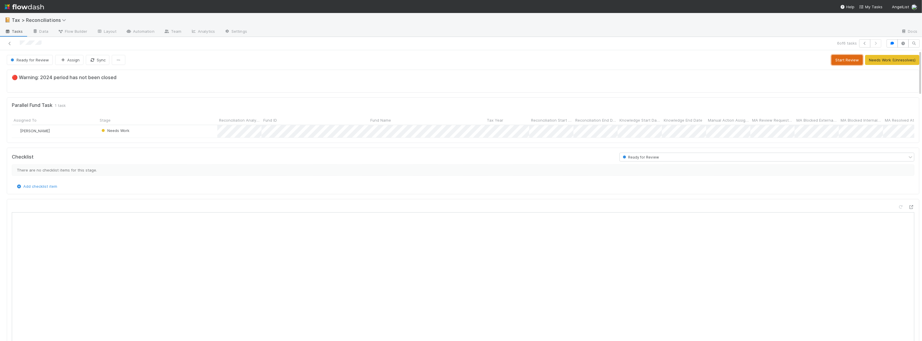
click at [837, 64] on button "Start Review" at bounding box center [846, 60] width 31 height 10
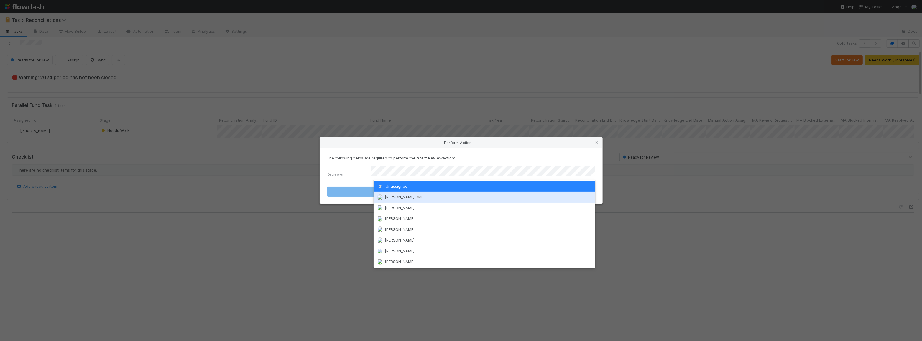
click at [447, 198] on div "Moein Zandi you" at bounding box center [485, 196] width 222 height 11
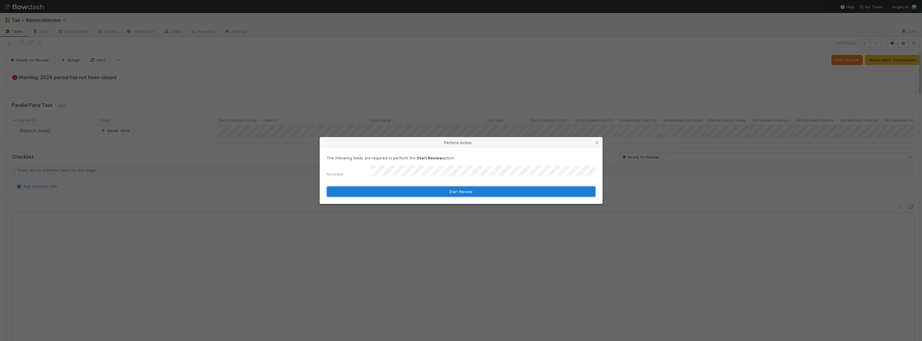
click at [430, 189] on button "Start Review" at bounding box center [461, 191] width 268 height 10
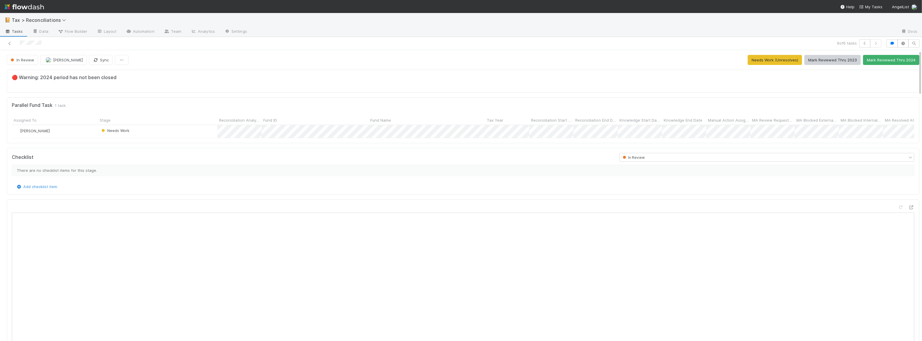
click at [896, 56] on button "Mark Reviewed Thru 2024" at bounding box center [891, 60] width 56 height 10
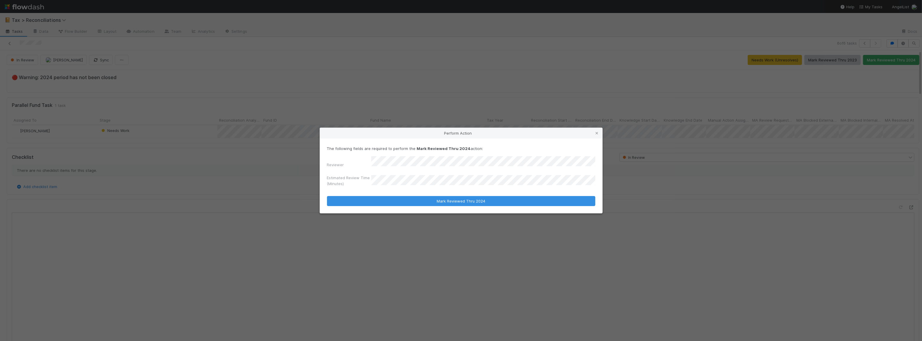
click at [327, 196] on button "Mark Reviewed Thru 2024" at bounding box center [461, 201] width 268 height 10
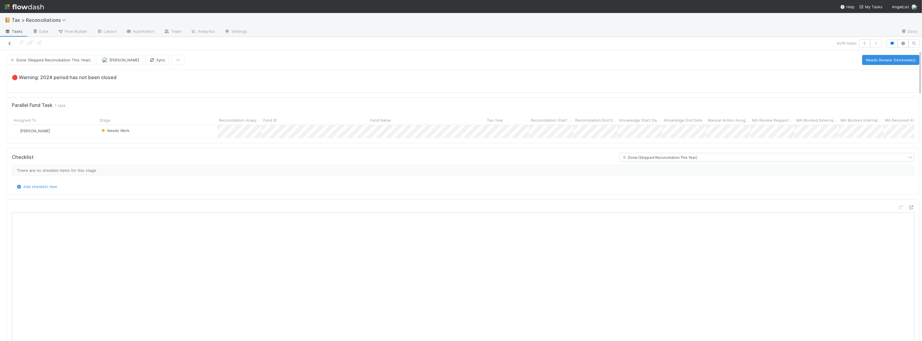
click at [8, 44] on icon at bounding box center [10, 44] width 6 height 4
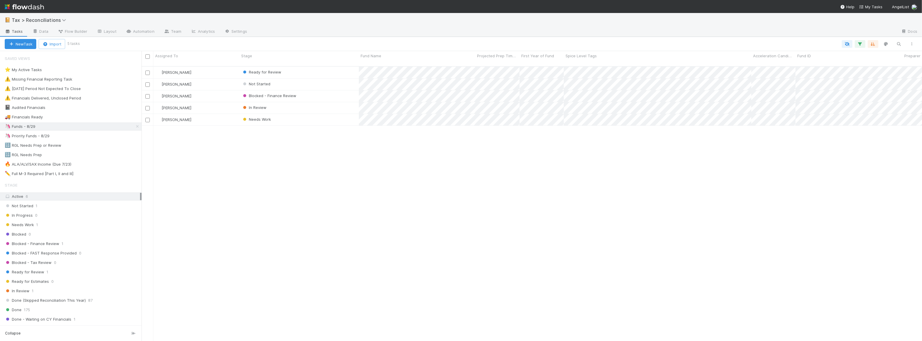
scroll to position [275, 776]
click at [338, 116] on div "Needs Work" at bounding box center [298, 119] width 119 height 11
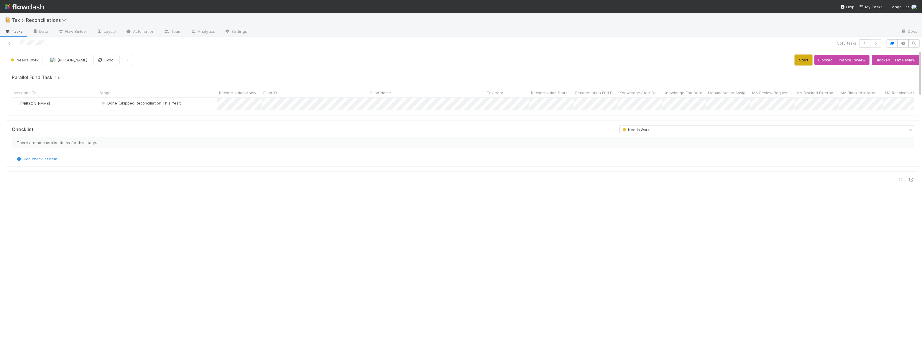
click at [795, 62] on button "Start" at bounding box center [803, 60] width 17 height 10
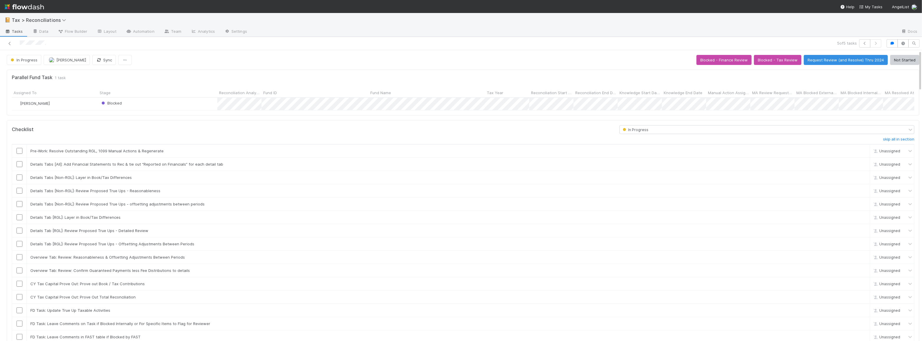
click at [844, 56] on button "Request Review (and Resolve) Thru 2024" at bounding box center [846, 60] width 84 height 10
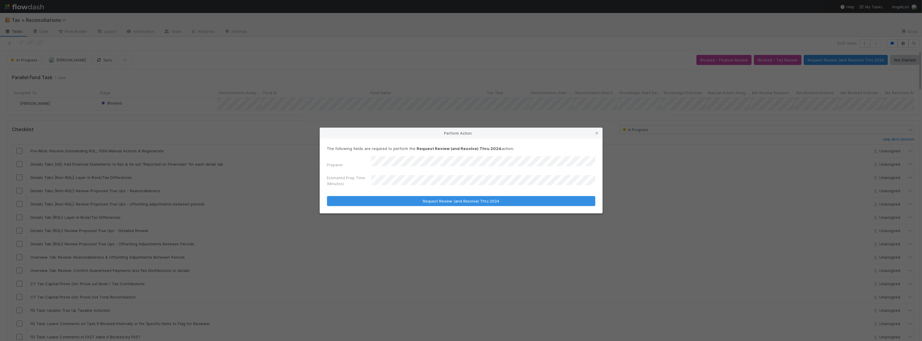
click at [327, 196] on button "Request Review (and Resolve) Thru 2024" at bounding box center [461, 201] width 268 height 10
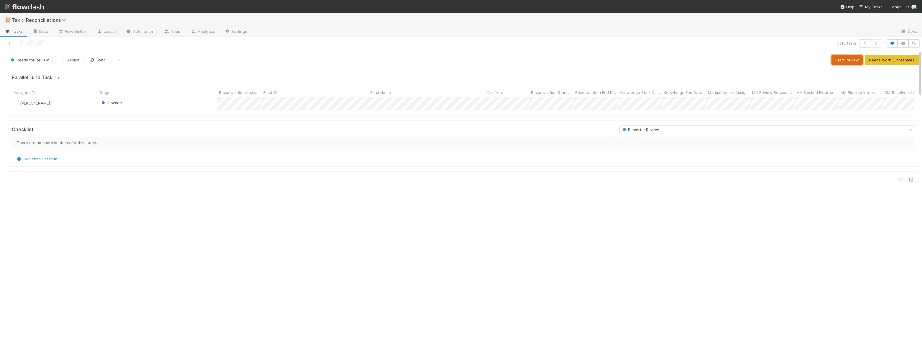
click at [848, 55] on button "Start Review" at bounding box center [846, 60] width 31 height 10
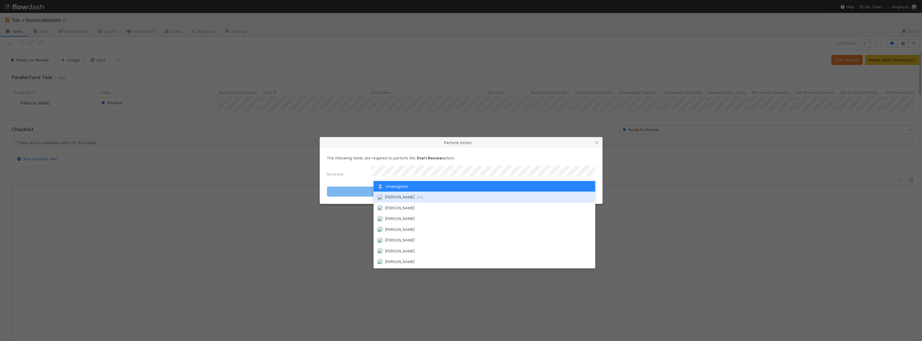
click at [465, 193] on div "Moein Zandi you" at bounding box center [485, 196] width 222 height 11
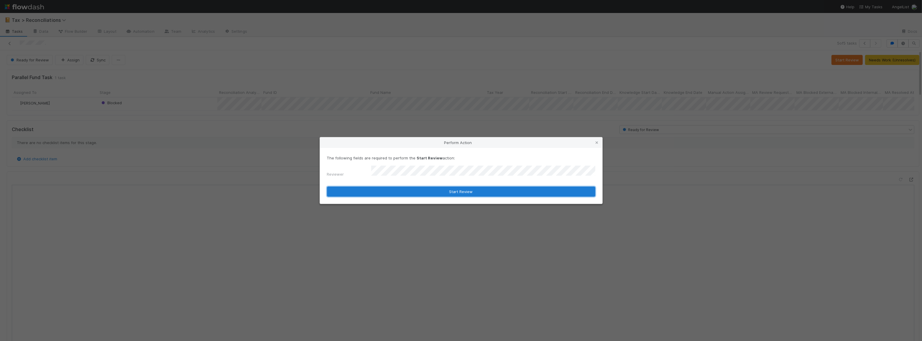
click at [459, 192] on button "Start Review" at bounding box center [461, 191] width 268 height 10
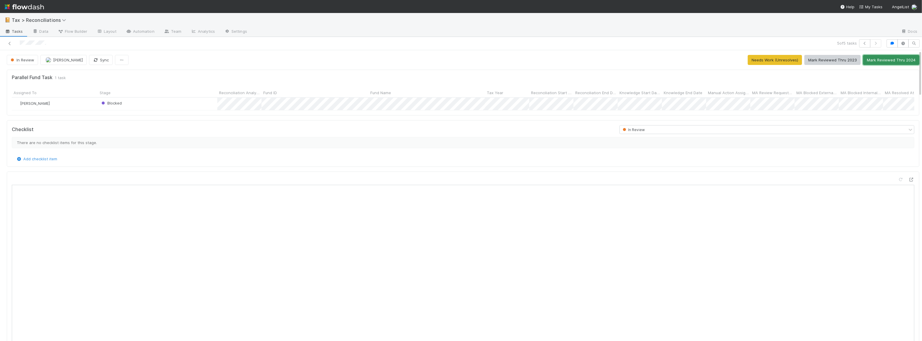
click at [896, 59] on button "Mark Reviewed Thru 2024" at bounding box center [891, 60] width 56 height 10
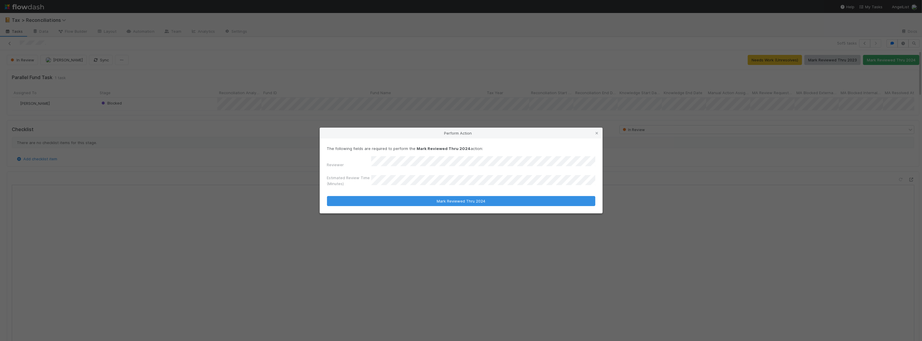
click at [327, 196] on button "Mark Reviewed Thru 2024" at bounding box center [461, 201] width 268 height 10
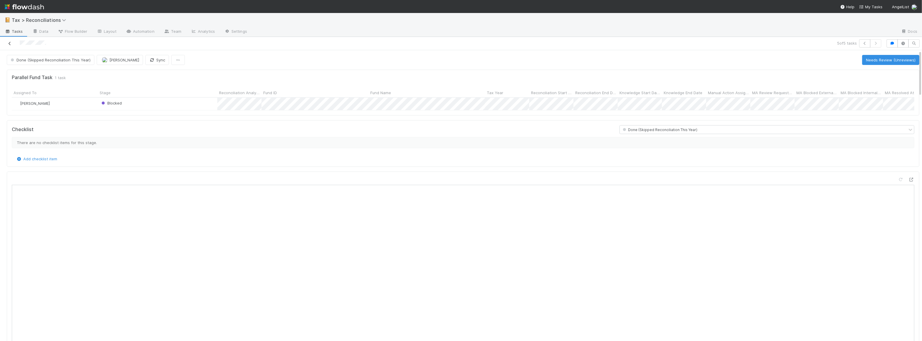
click at [7, 46] on link at bounding box center [10, 43] width 6 height 6
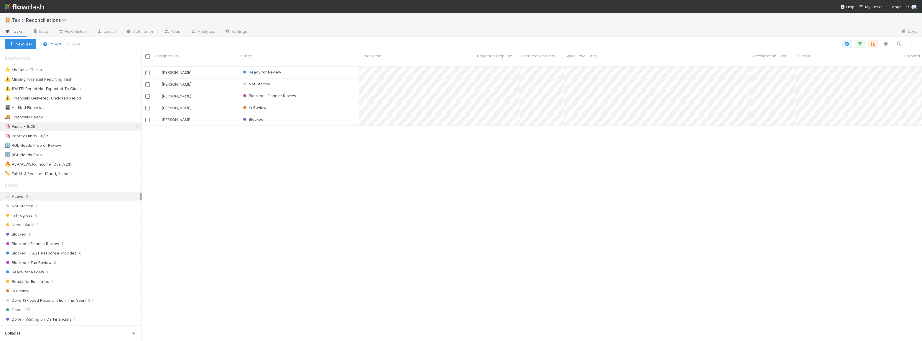
scroll to position [275, 776]
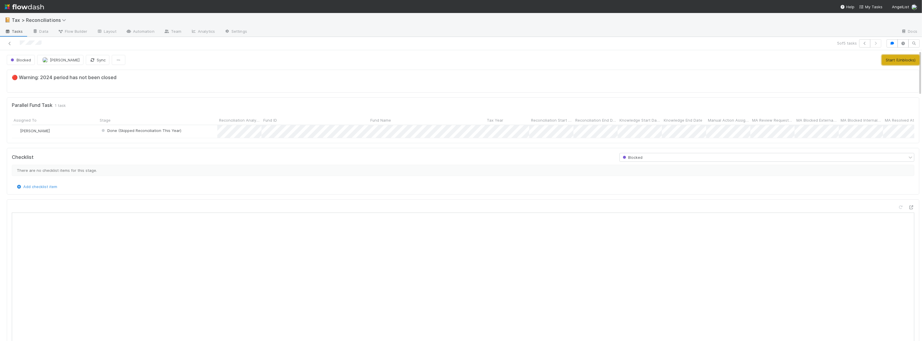
click at [884, 59] on button "Start (Unblocks)" at bounding box center [900, 60] width 37 height 10
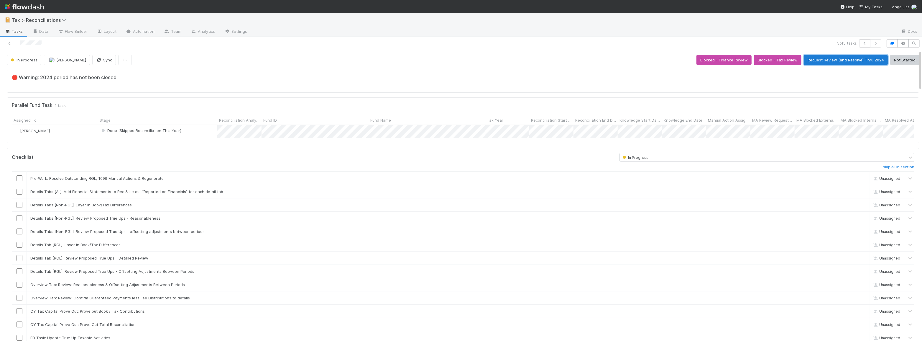
click at [830, 60] on button "Request Review (and Resolve) Thru 2024" at bounding box center [846, 60] width 84 height 10
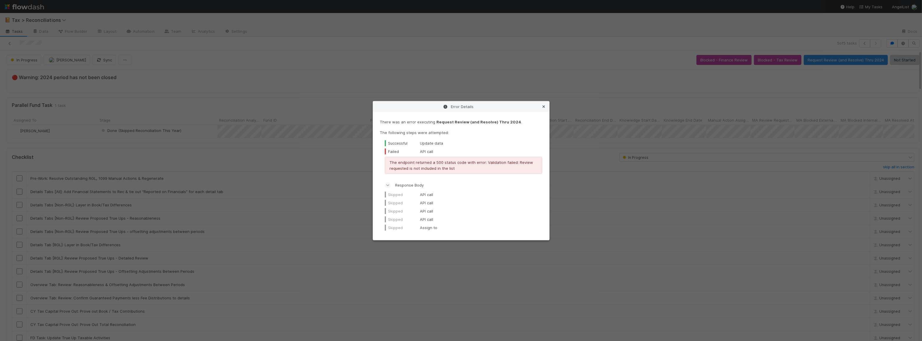
click at [542, 106] on icon at bounding box center [544, 107] width 6 height 4
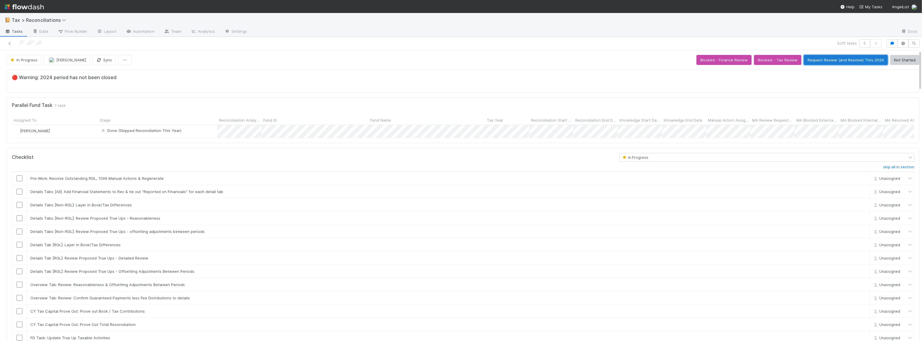
click at [820, 63] on button "Request Review (and Resolve) Thru 2024" at bounding box center [846, 60] width 84 height 10
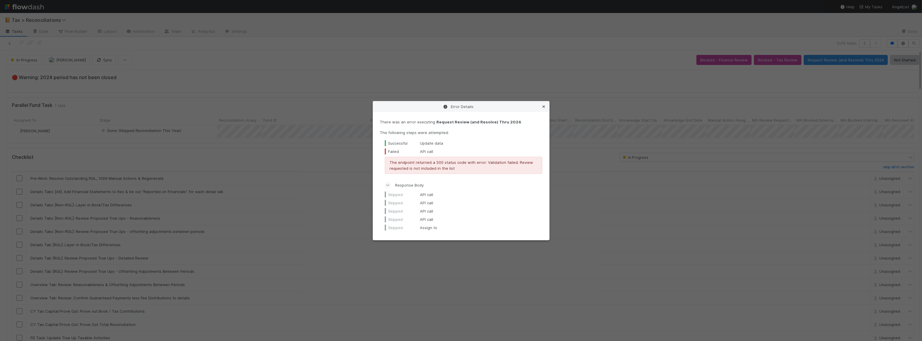
click at [545, 106] on icon at bounding box center [544, 107] width 6 height 4
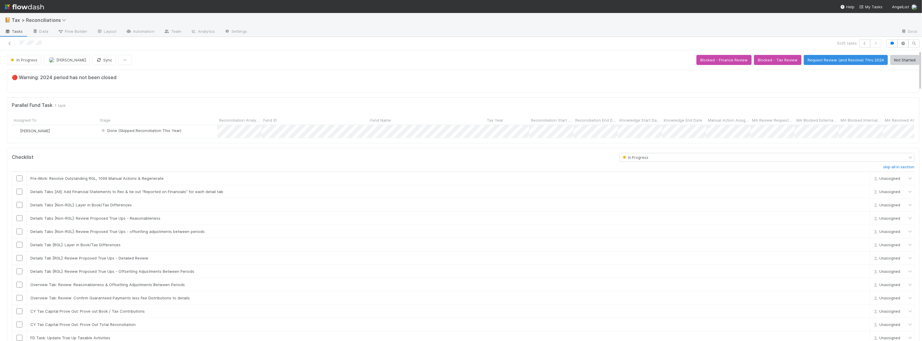
click at [6, 40] on div at bounding box center [223, 43] width 442 height 8
click at [7, 45] on icon at bounding box center [10, 44] width 6 height 4
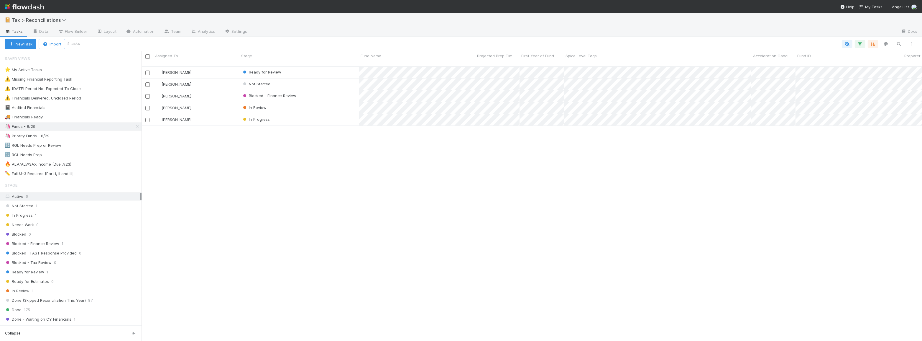
scroll to position [275, 776]
click at [325, 114] on div "In Progress" at bounding box center [298, 119] width 119 height 11
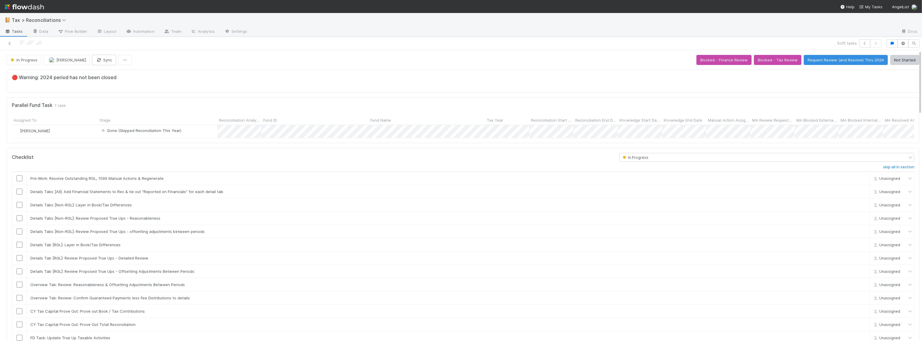
scroll to position [116, 890]
click at [92, 60] on button "Sync" at bounding box center [104, 60] width 24 height 10
click at [9, 42] on icon at bounding box center [10, 44] width 6 height 4
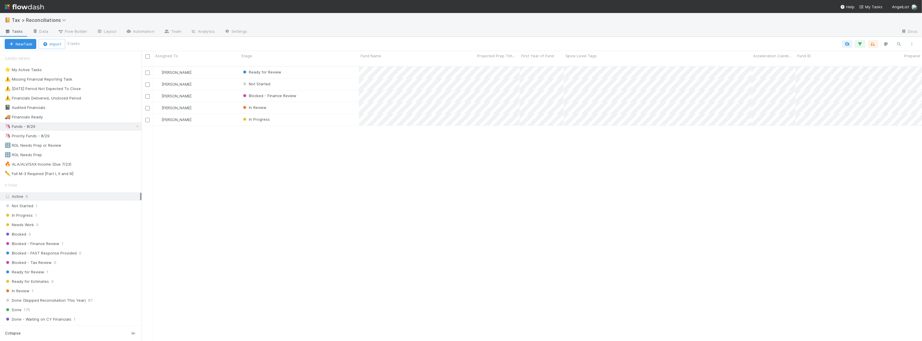
scroll to position [275, 776]
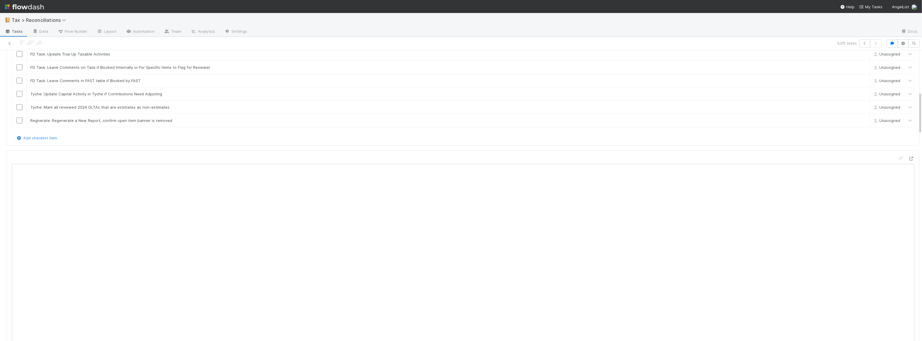
scroll to position [116, 890]
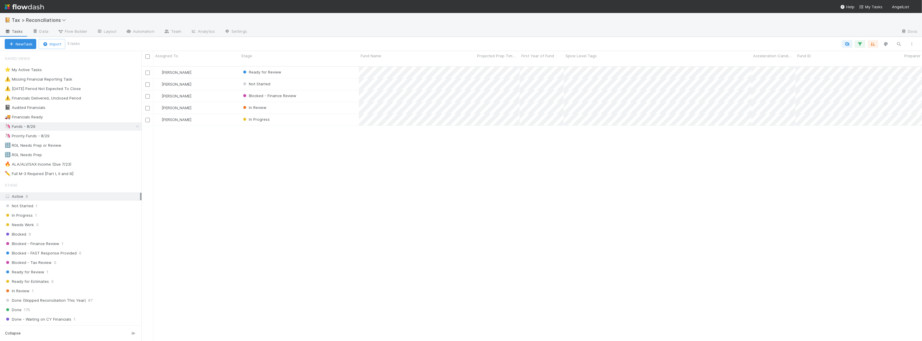
scroll to position [275, 776]
click at [334, 152] on div "Blake Hall Ready for Review 3 1 1 30 1/28/25, 8:46:32 AM 8/20/25, 2:01:37 PM 6 …" at bounding box center [532, 206] width 780 height 279
click at [313, 137] on div "Blake Hall Ready for Review 3 1 1 30 1/28/25, 8:46:32 AM 8/20/25, 2:01:37 PM 6 …" at bounding box center [532, 206] width 780 height 279
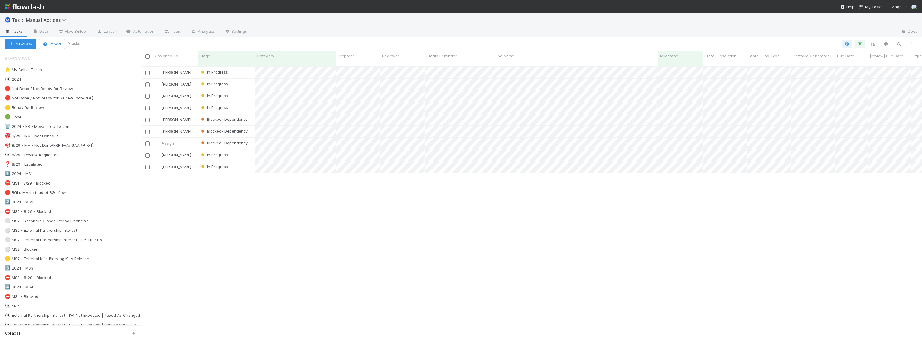
scroll to position [275, 776]
click at [541, 205] on div "[PERSON_NAME] In Progress [DATE] 12:53:12 AM [DATE] 5:51:16 PM 0 0 1 [PERSON_NA…" at bounding box center [532, 206] width 780 height 279
click at [472, 208] on div "[PERSON_NAME] In Progress [DATE] 12:53:12 AM [DATE] 5:51:16 PM 0 0 1 [PERSON_NA…" at bounding box center [532, 206] width 780 height 279
drag, startPoint x: 512, startPoint y: 231, endPoint x: 506, endPoint y: 231, distance: 6.0
click at [512, 231] on div "[PERSON_NAME] In Progress [DATE] 12:53:12 AM [DATE] 5:51:16 PM 0 0 1 [PERSON_NA…" at bounding box center [532, 206] width 780 height 279
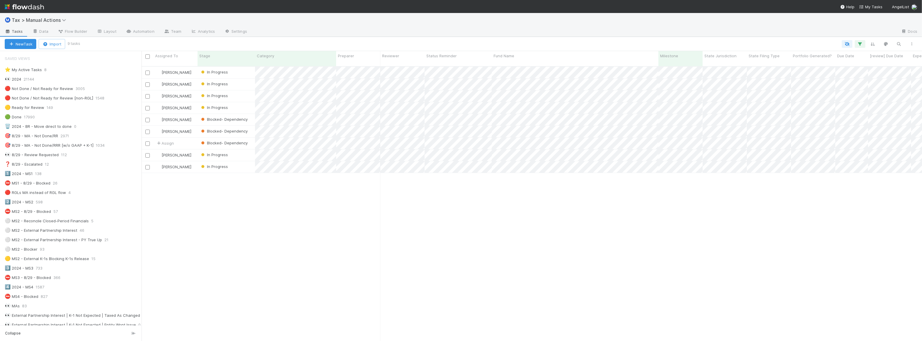
click at [283, 185] on div "[PERSON_NAME] In Progress [DATE] 12:53:12 AM [DATE] 5:51:16 PM 0 0 1 [PERSON_NA…" at bounding box center [532, 206] width 780 height 279
click at [275, 183] on div "[PERSON_NAME] In Progress [DATE] 12:53:12 AM [DATE] 5:51:16 PM 0 0 1 [PERSON_NA…" at bounding box center [532, 206] width 780 height 279
click at [238, 161] on div "In Progress" at bounding box center [226, 166] width 57 height 11
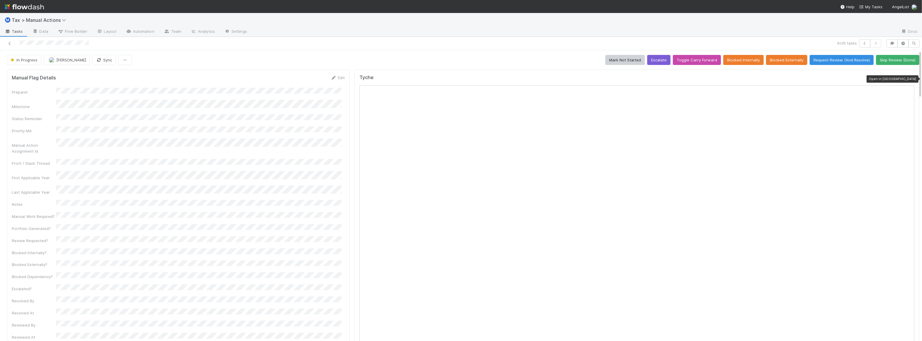
click at [908, 79] on icon at bounding box center [911, 79] width 6 height 4
click at [97, 59] on button "Sync" at bounding box center [104, 60] width 24 height 10
click at [11, 44] on icon at bounding box center [10, 44] width 6 height 4
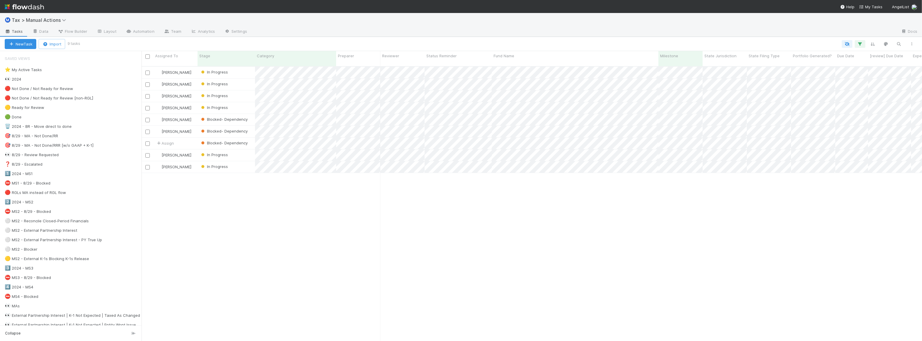
scroll to position [275, 776]
click at [473, 195] on div "[PERSON_NAME] In Progress [DATE] 12:53:12 AM [DATE] 5:51:16 PM 0 0 1 [PERSON_NA…" at bounding box center [532, 206] width 780 height 279
click at [315, 188] on div "[PERSON_NAME] In Progress [DATE] 12:53:12 AM [DATE] 5:51:16 PM 0 0 1 [PERSON_NA…" at bounding box center [532, 206] width 780 height 279
click at [522, 185] on div "[PERSON_NAME] In Progress [DATE] 12:53:12 AM [DATE] 5:51:16 PM 0 0 1 [PERSON_NA…" at bounding box center [532, 206] width 780 height 279
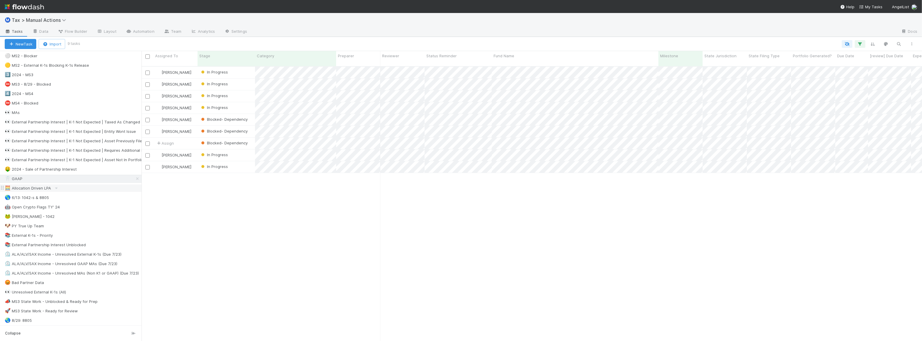
scroll to position [214, 0]
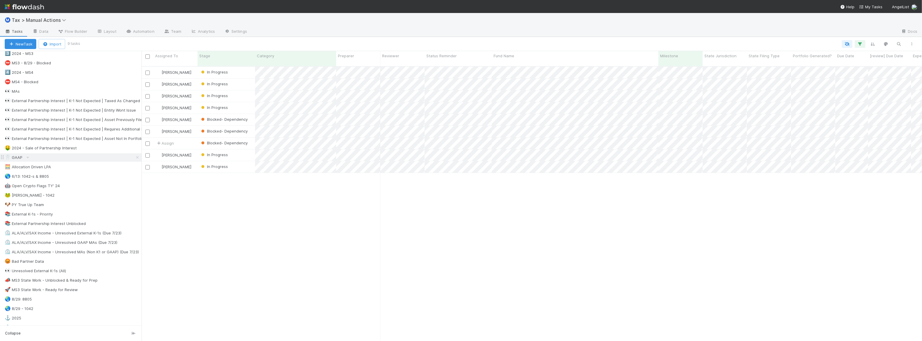
click at [41, 156] on div "🦷 GAAP" at bounding box center [73, 157] width 137 height 7
click at [63, 147] on div "🤑 2024 - Sale of Partnership Interest" at bounding box center [41, 147] width 72 height 7
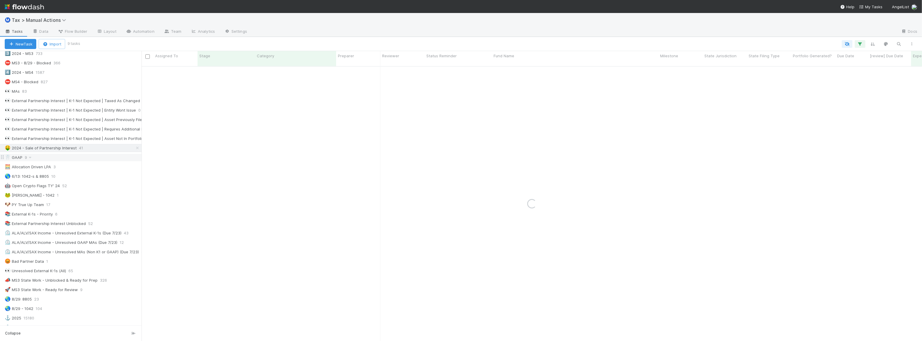
click at [59, 155] on div "🦷 GAAP 9" at bounding box center [73, 157] width 137 height 7
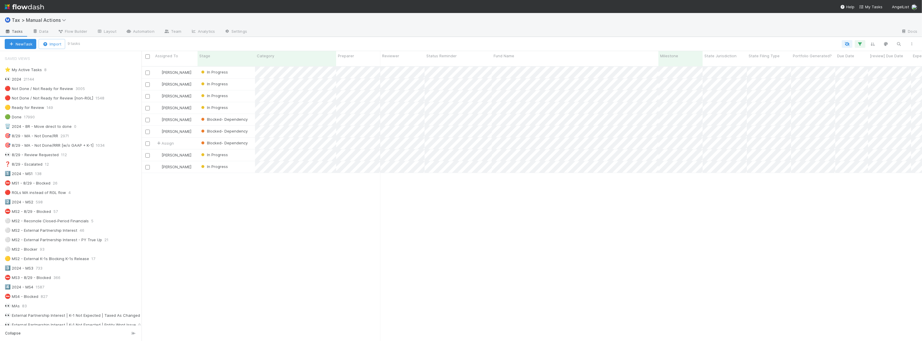
click at [557, 211] on div "[PERSON_NAME] In Progress [DATE] 12:53:12 AM [DATE] 5:51:16 PM 0 0 1 [PERSON_NA…" at bounding box center [532, 206] width 780 height 279
